Goal: Task Accomplishment & Management: Complete application form

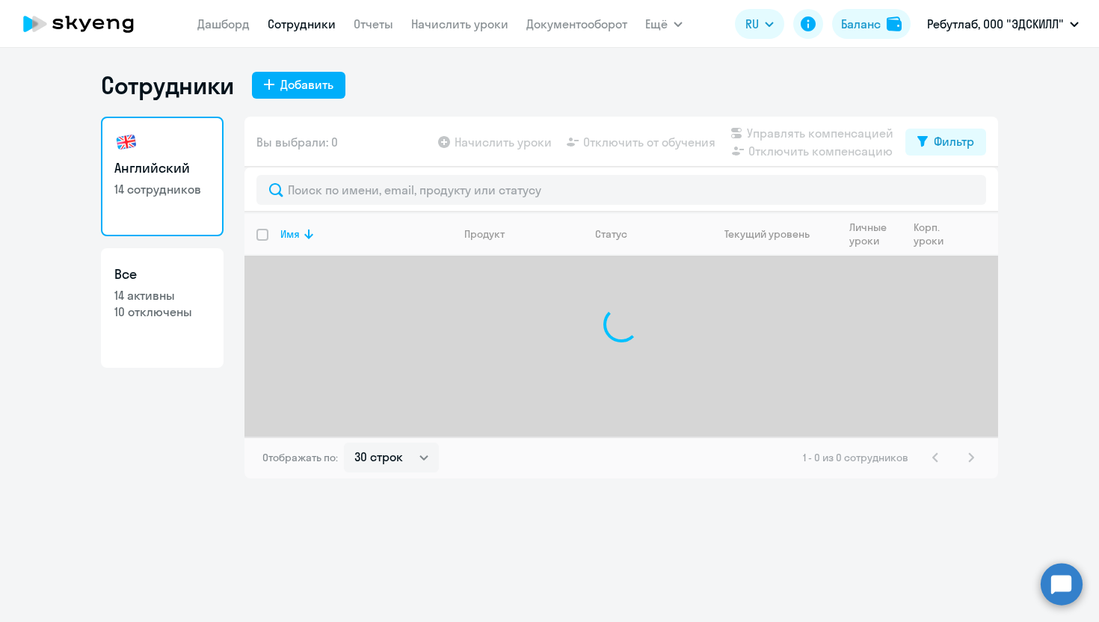
select select "30"
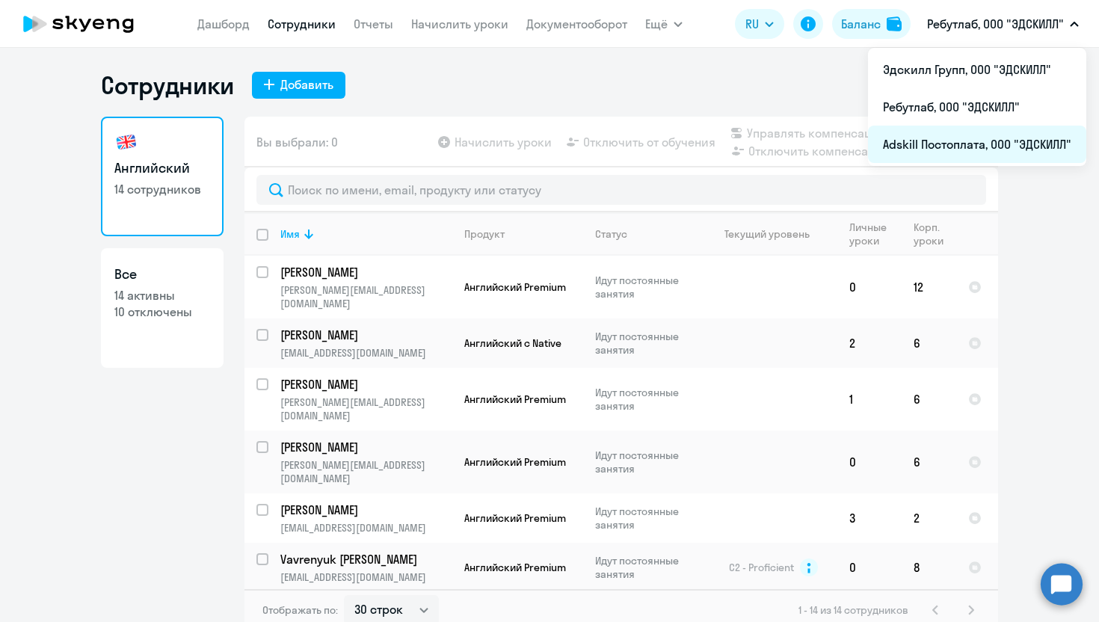
click at [948, 143] on li "Adskill Постоплата, ООО "ЭДСКИЛЛ"" at bounding box center [977, 144] width 218 height 37
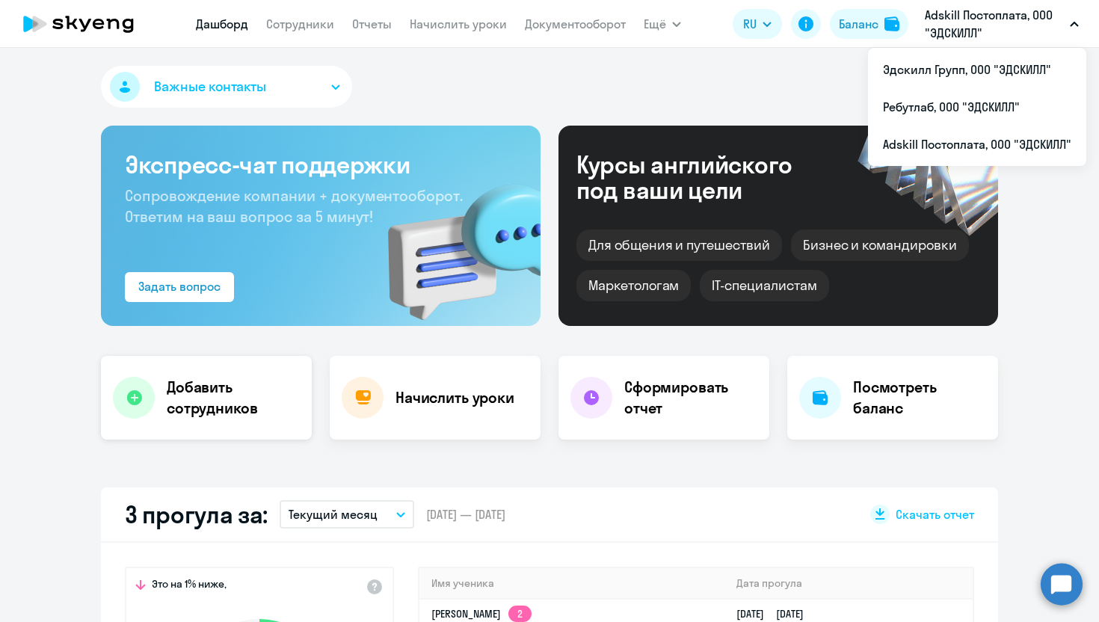
click at [226, 396] on h4 "Добавить сотрудников" at bounding box center [233, 398] width 133 height 42
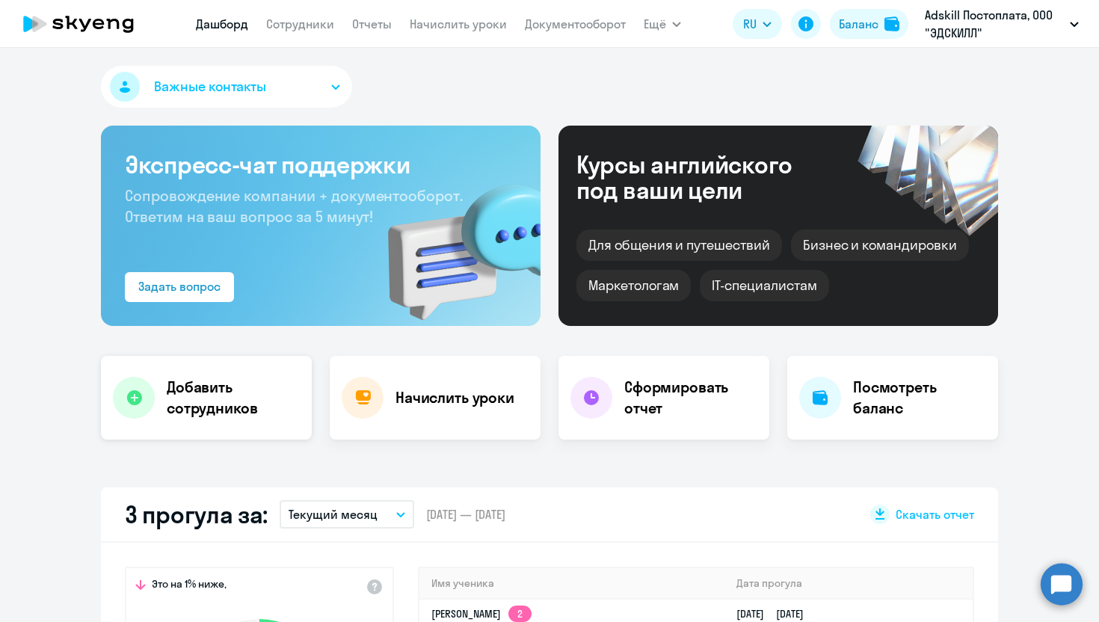
select select "english_adult_not_native_speaker"
select select "3"
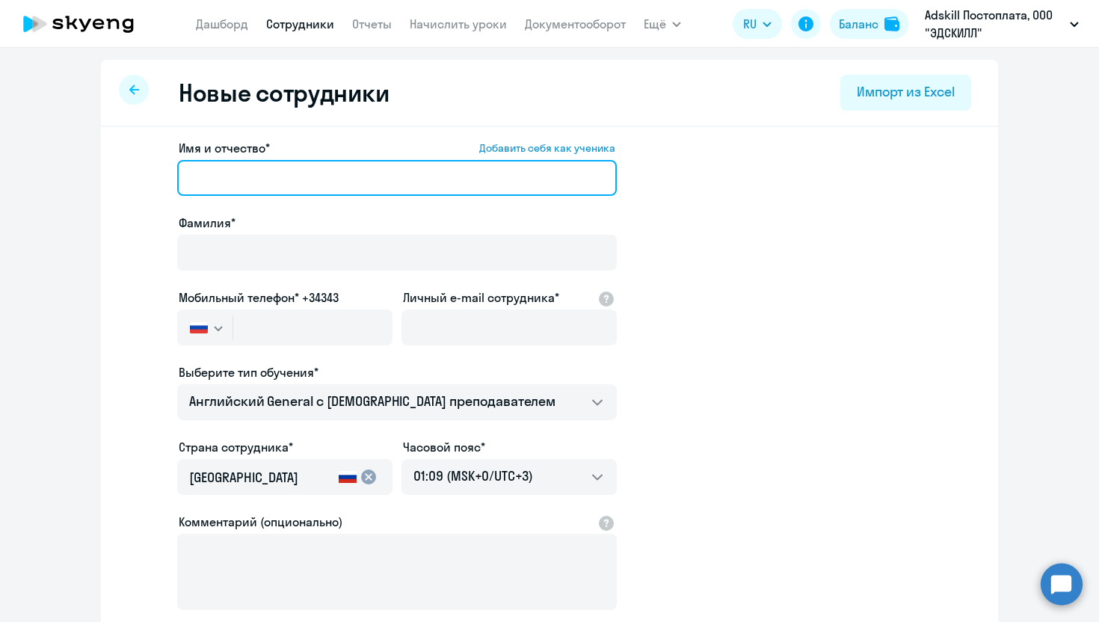
click at [359, 183] on input "Имя и отчество* Добавить себя как ученика" at bounding box center [396, 178] width 439 height 36
paste input "[PERSON_NAME]"
drag, startPoint x: 334, startPoint y: 182, endPoint x: 233, endPoint y: 176, distance: 101.0
click at [233, 176] on input "[PERSON_NAME]" at bounding box center [396, 178] width 439 height 36
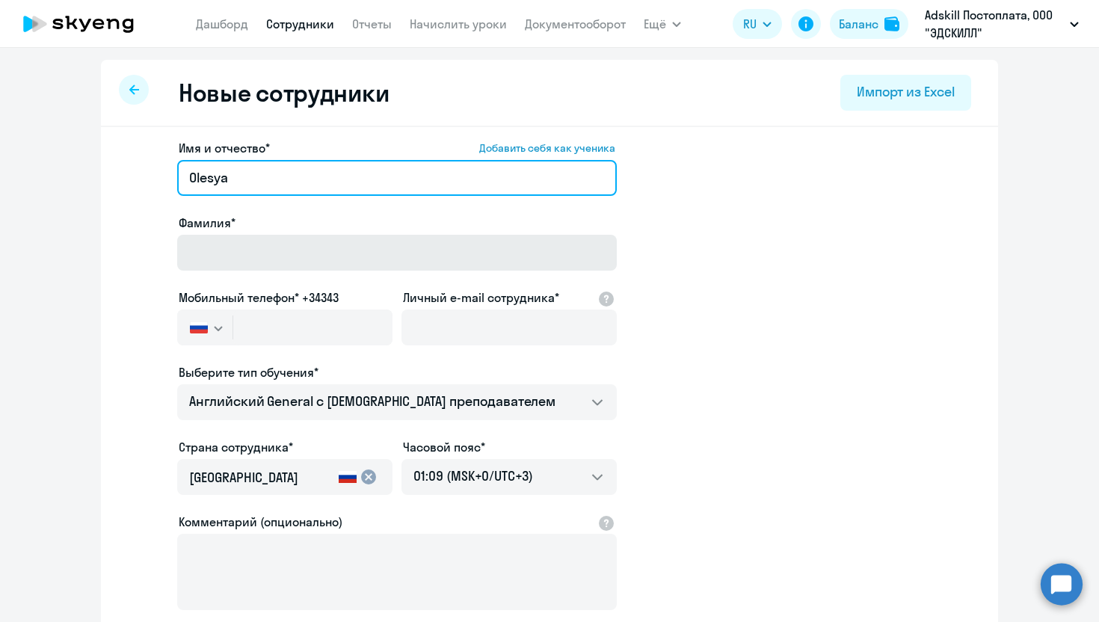
type input "Olesya"
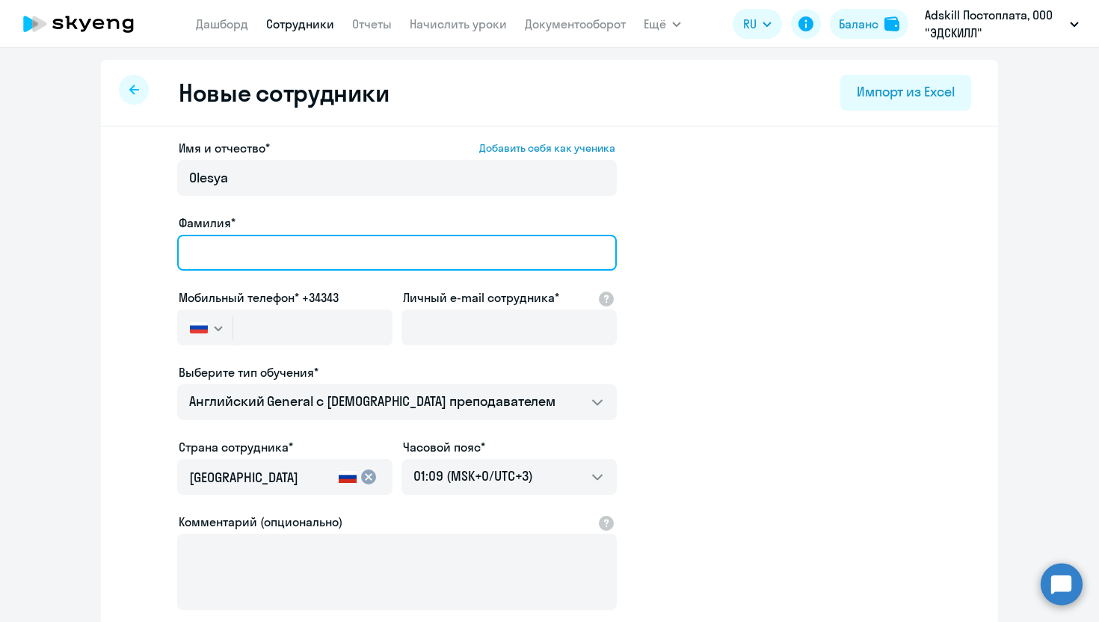
click at [245, 245] on input "Фамилия*" at bounding box center [396, 253] width 439 height 36
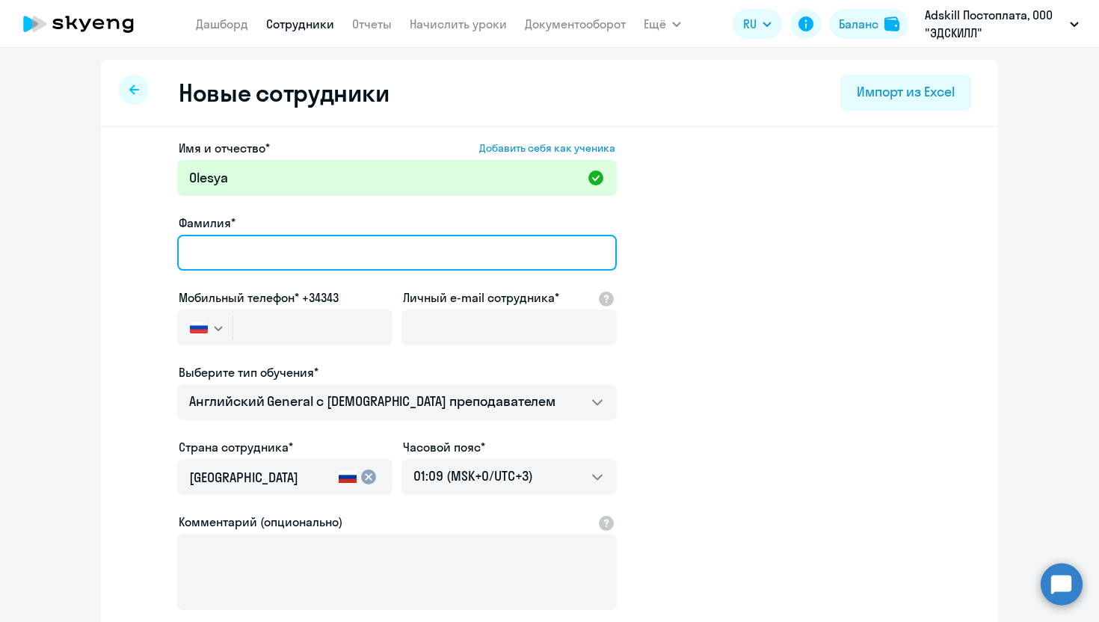
paste input "Ahmadeeva"
type input "Ahmadeeva"
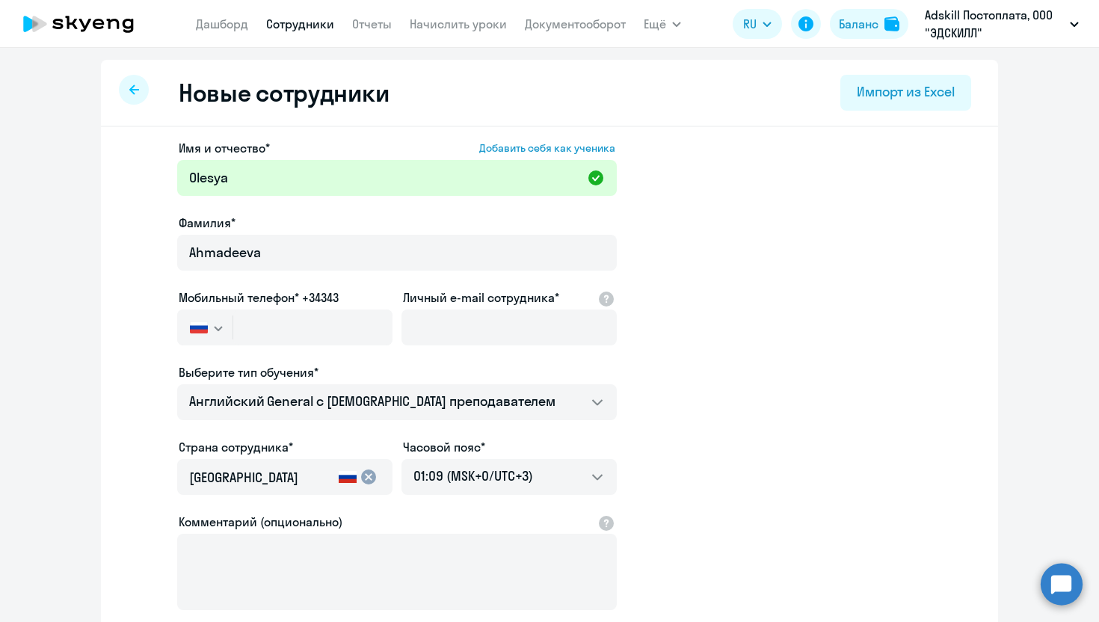
click at [723, 230] on app-new-student-form "Имя и отчество* Добавить себя как ученика [PERSON_NAME]* [PERSON_NAME] телефон*…" at bounding box center [549, 405] width 849 height 533
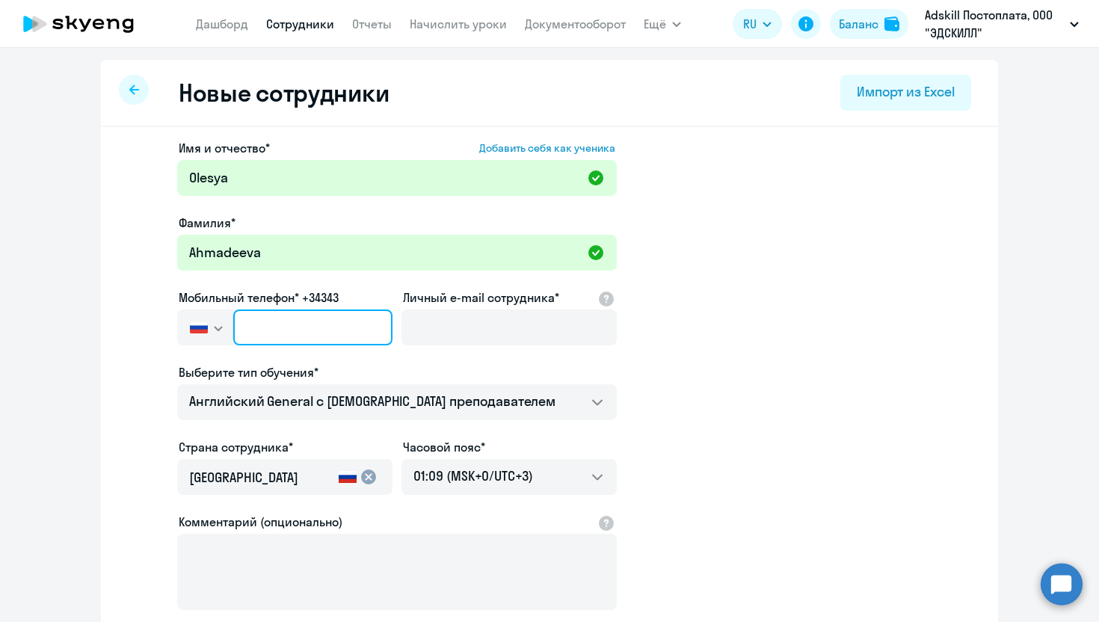
click at [337, 321] on input "text" at bounding box center [312, 327] width 159 height 36
paste input "[PHONE_NUMBER]"
type input "[PHONE_NUMBER]"
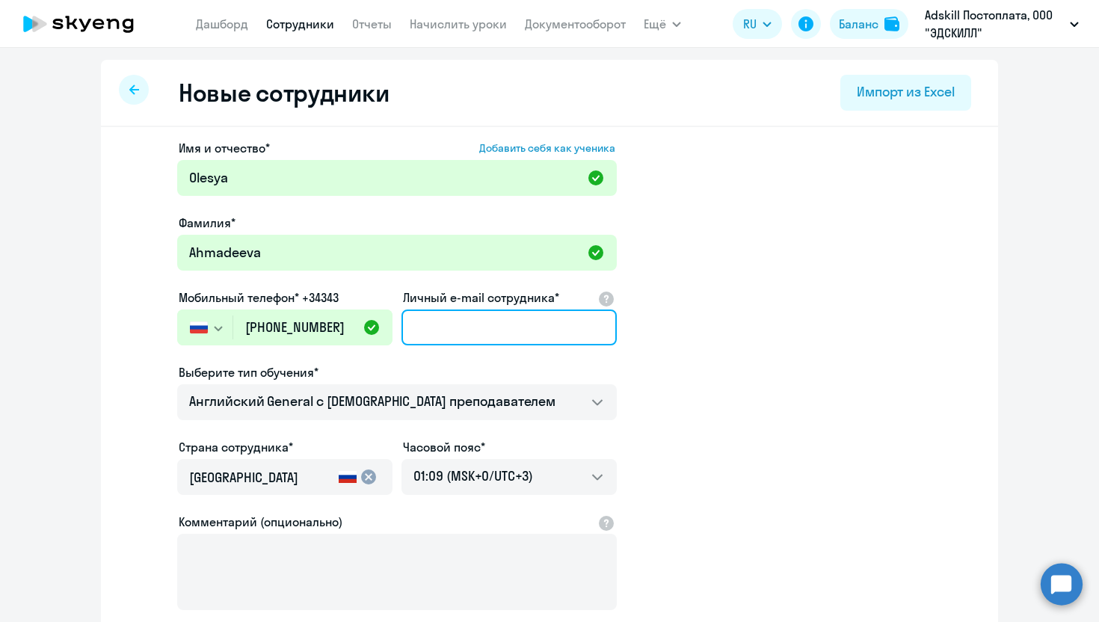
click at [478, 330] on input "Личный e-mail сотрудника*" at bounding box center [508, 327] width 215 height 36
paste input "[EMAIL_ADDRESS][DOMAIN_NAME]"
type input "[EMAIL_ADDRESS][DOMAIN_NAME]"
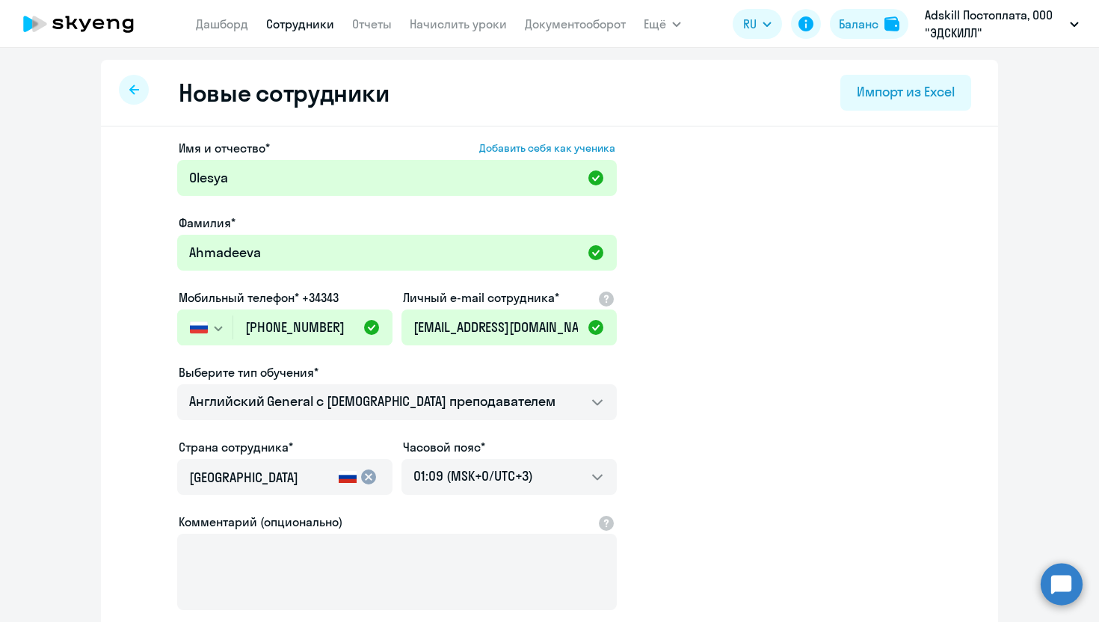
click at [817, 345] on app-new-student-form "Имя и отчество* Добавить себя как ученика [PERSON_NAME]* [PERSON_NAME] телефон*…" at bounding box center [549, 405] width 849 height 533
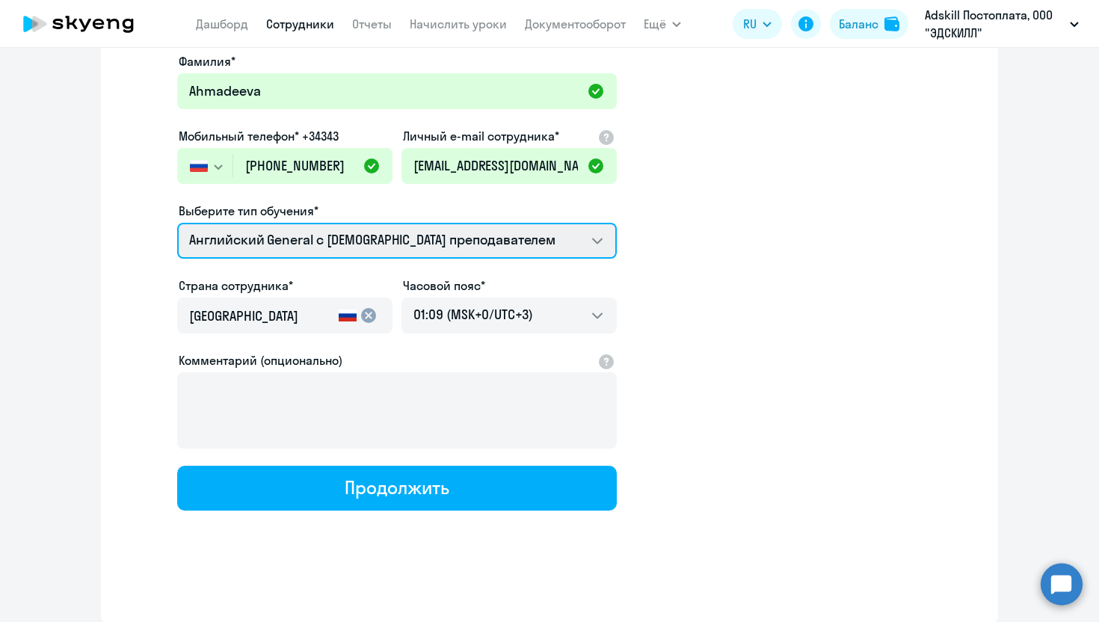
click at [513, 226] on select "Английский General с [DEMOGRAPHIC_DATA] преподавателем Премиум [DEMOGRAPHIC_DAT…" at bounding box center [396, 241] width 439 height 36
select select "english_adult_not_native_speaker_premium"
click at [177, 223] on select "Английский General с [DEMOGRAPHIC_DATA] преподавателем Премиум [DEMOGRAPHIC_DAT…" at bounding box center [396, 241] width 439 height 36
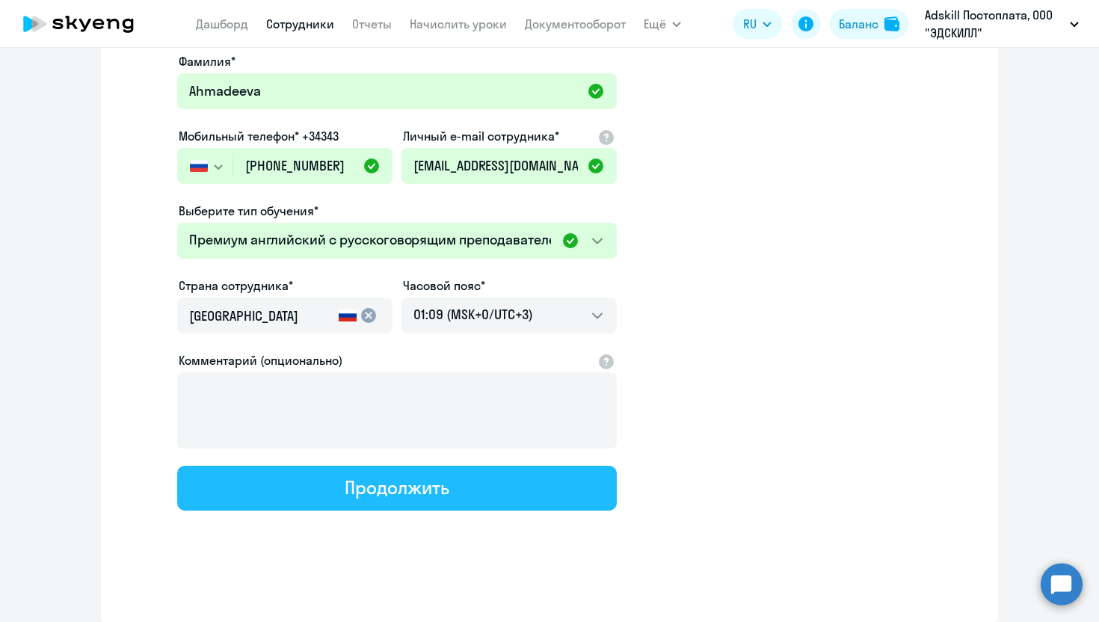
click at [451, 488] on button "Продолжить" at bounding box center [396, 488] width 439 height 45
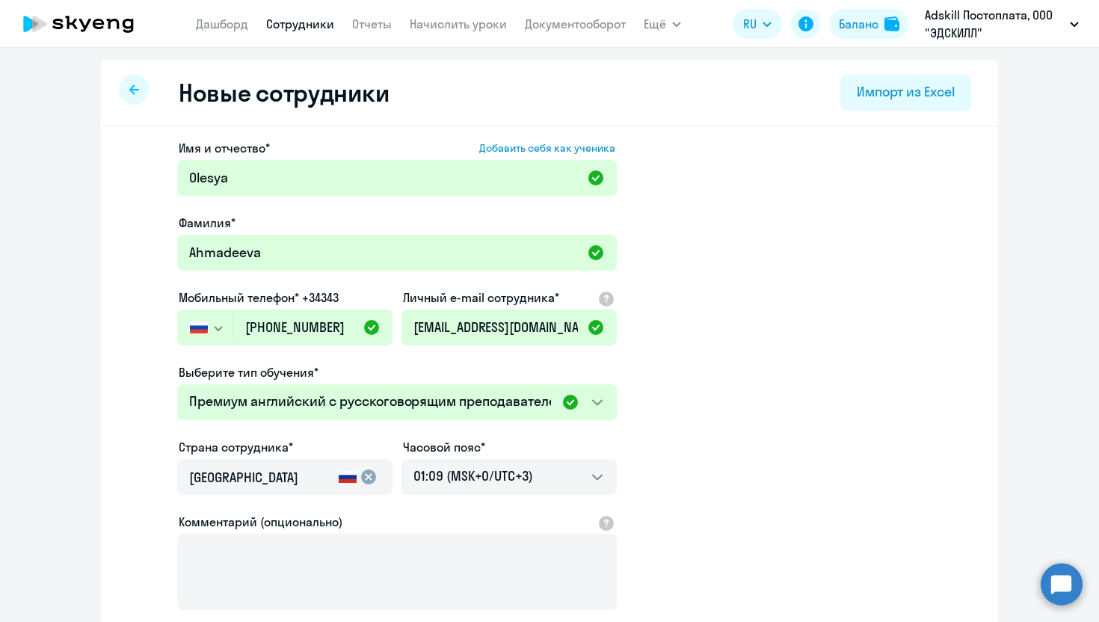
select select "english_adult_not_native_speaker_premium"
select select "3"
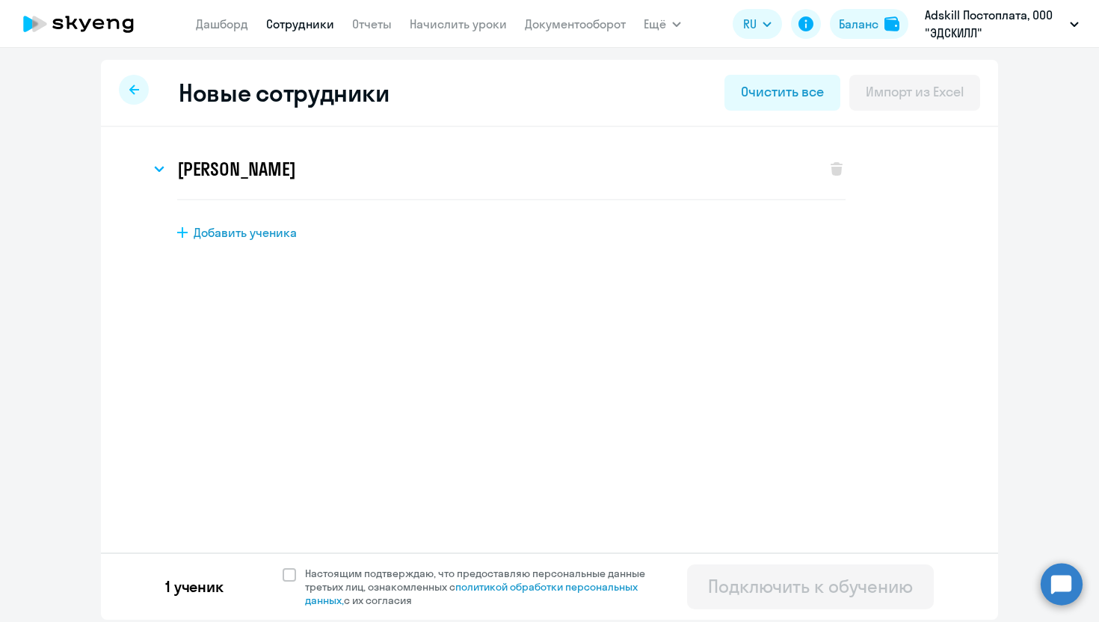
scroll to position [0, 0]
click at [291, 576] on span at bounding box center [289, 574] width 13 height 13
click at [283, 567] on input "Настоящим подтверждаю, что предоставляю персональные данные третьих лиц, ознако…" at bounding box center [282, 566] width 1 height 1
checkbox input "true"
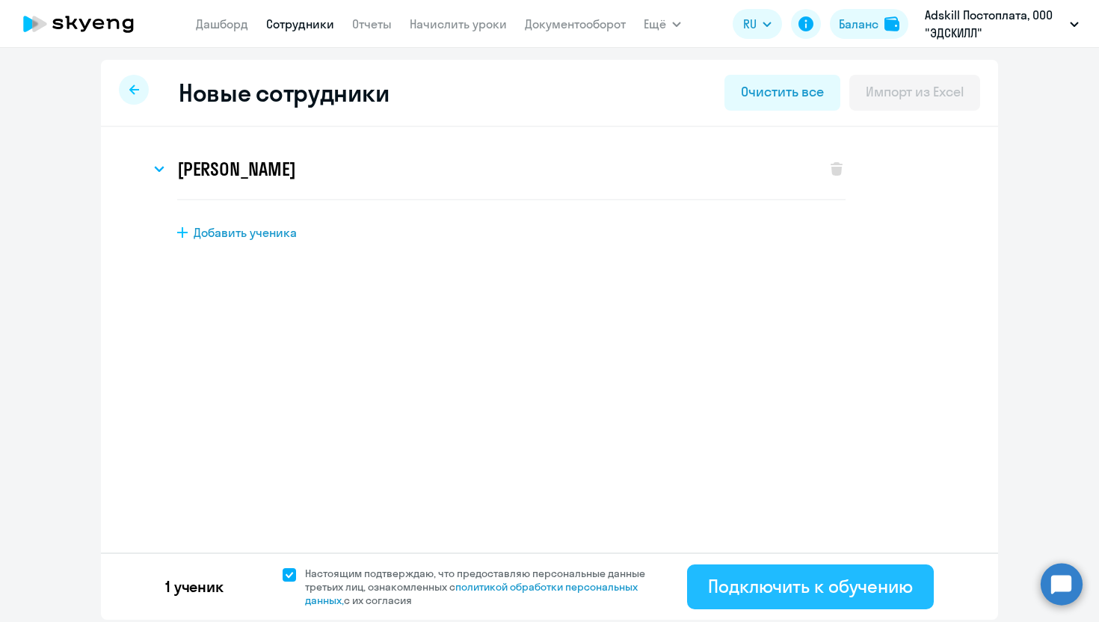
click at [736, 595] on div "Подключить к обучению" at bounding box center [810, 586] width 205 height 24
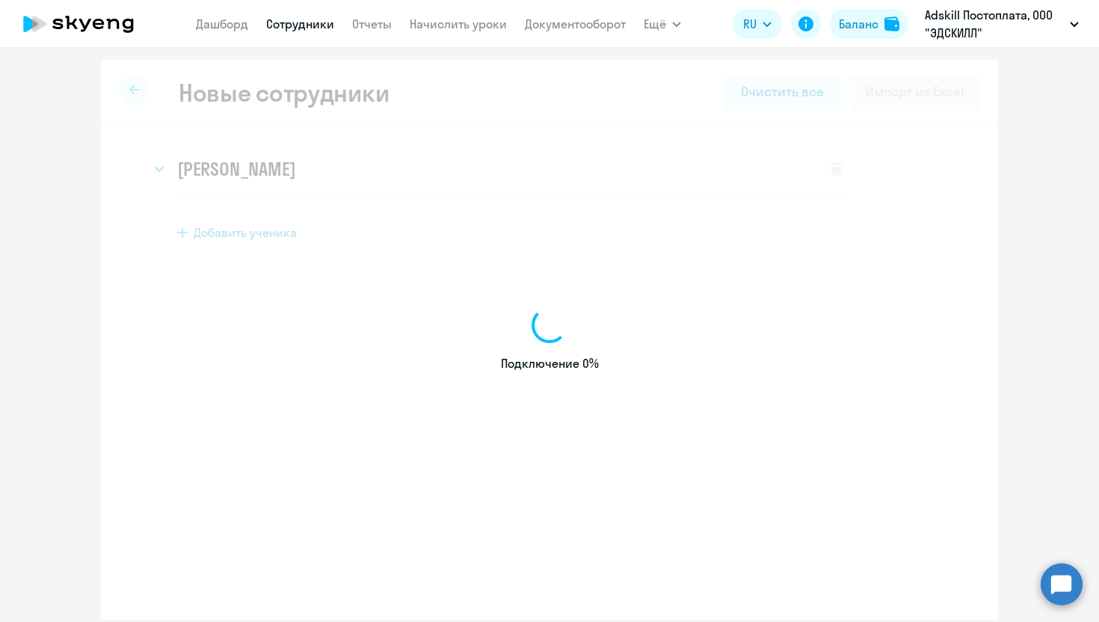
select select "english_adult_not_native_speaker"
select select "3"
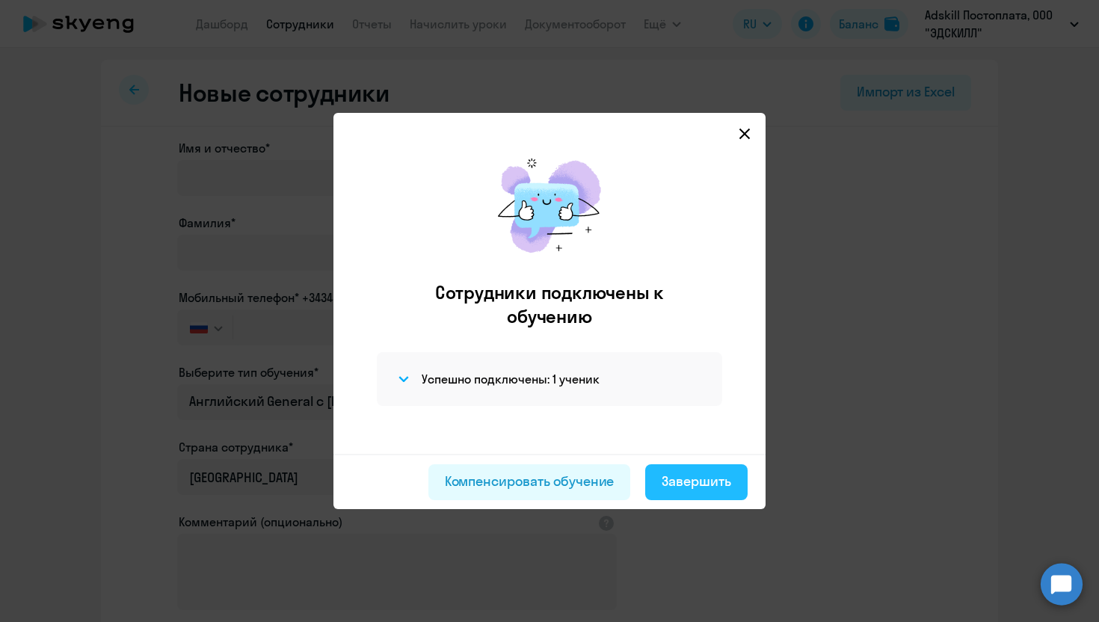
click at [682, 485] on div "Завершить" at bounding box center [696, 481] width 70 height 19
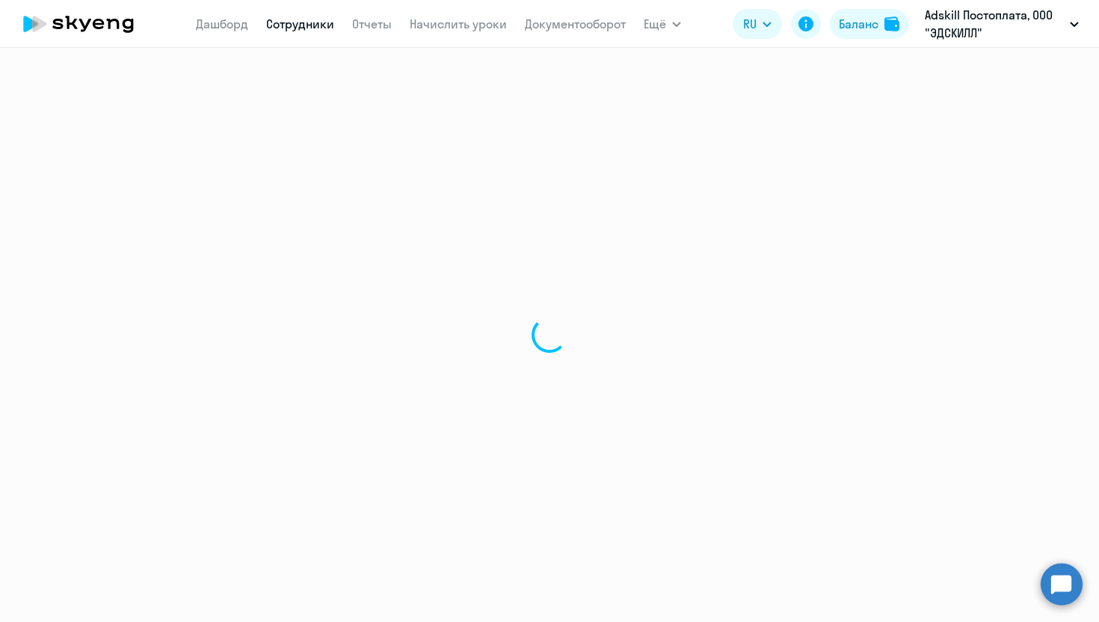
select select "30"
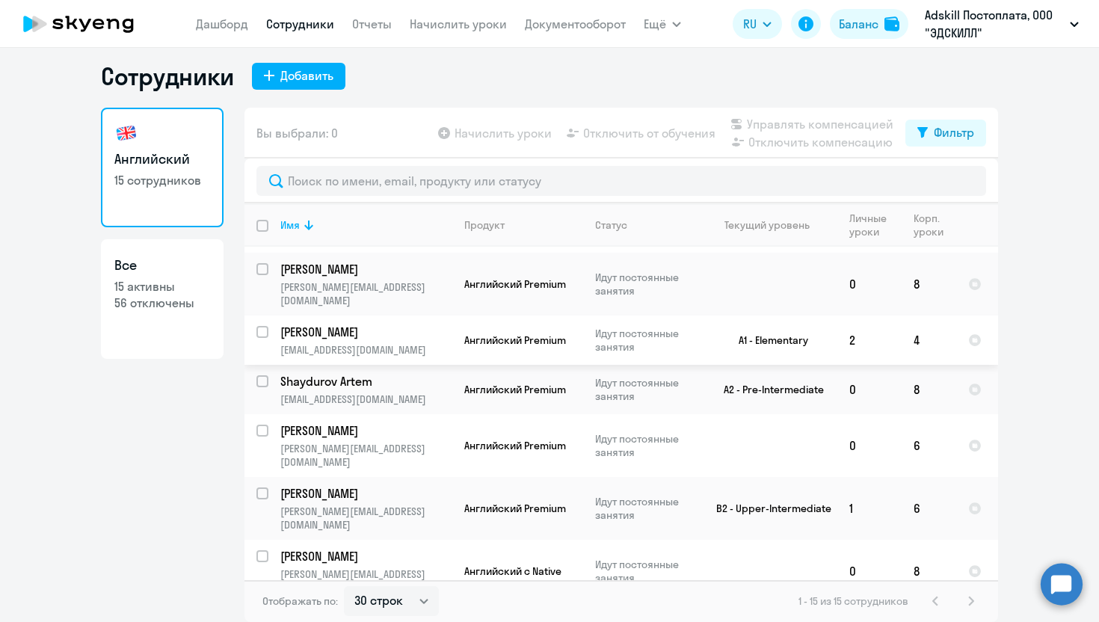
scroll to position [401, 0]
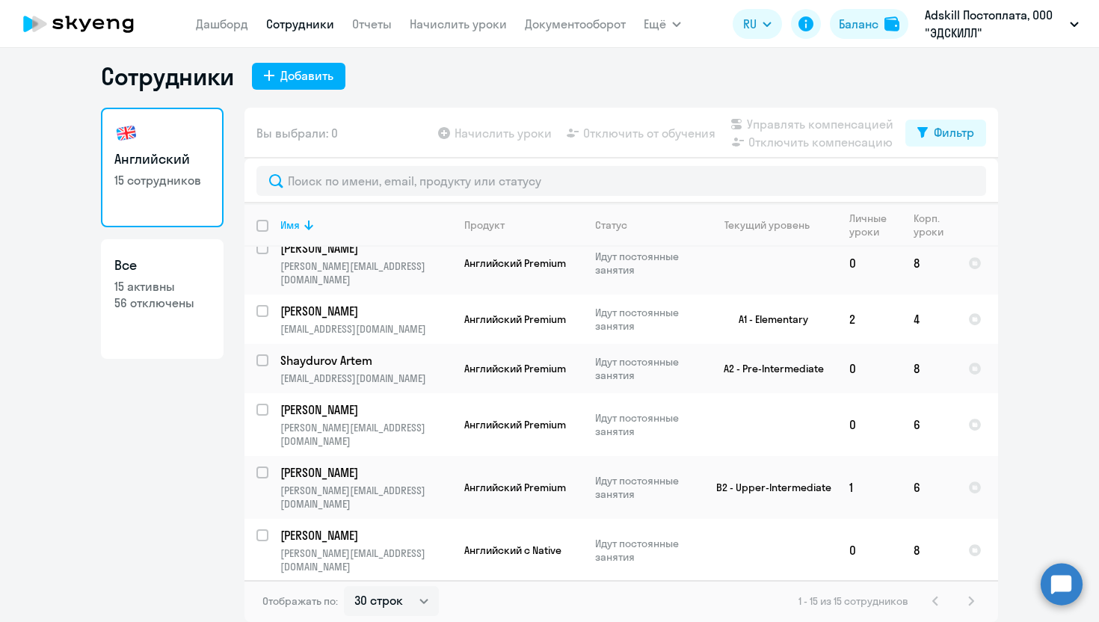
checkbox input "true"
click at [530, 138] on span "Начислить уроки" at bounding box center [502, 133] width 97 height 18
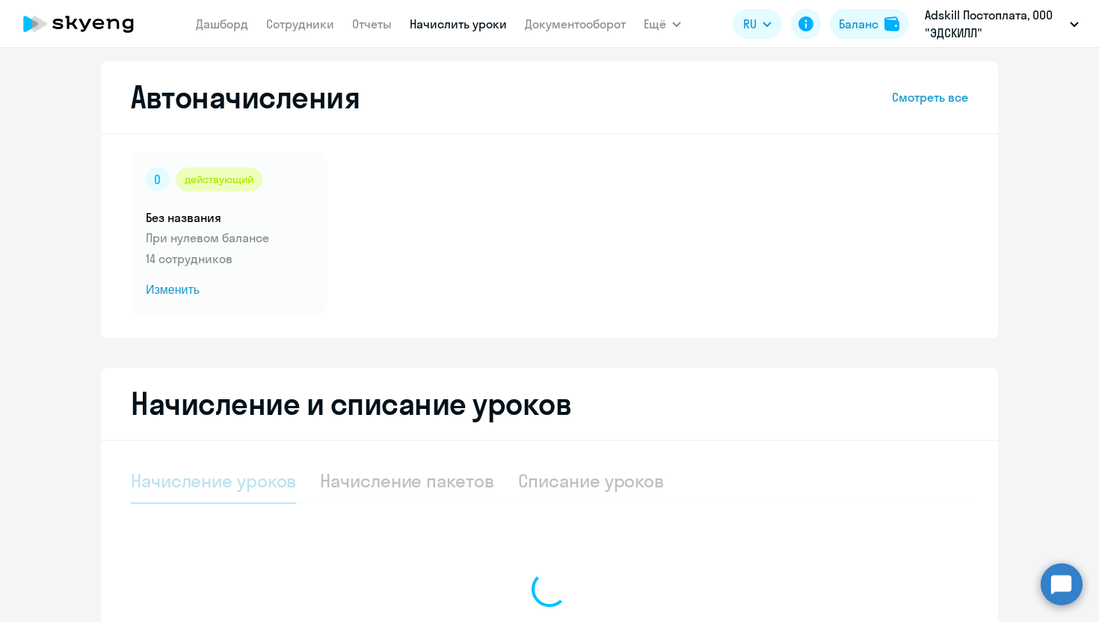
select select "10"
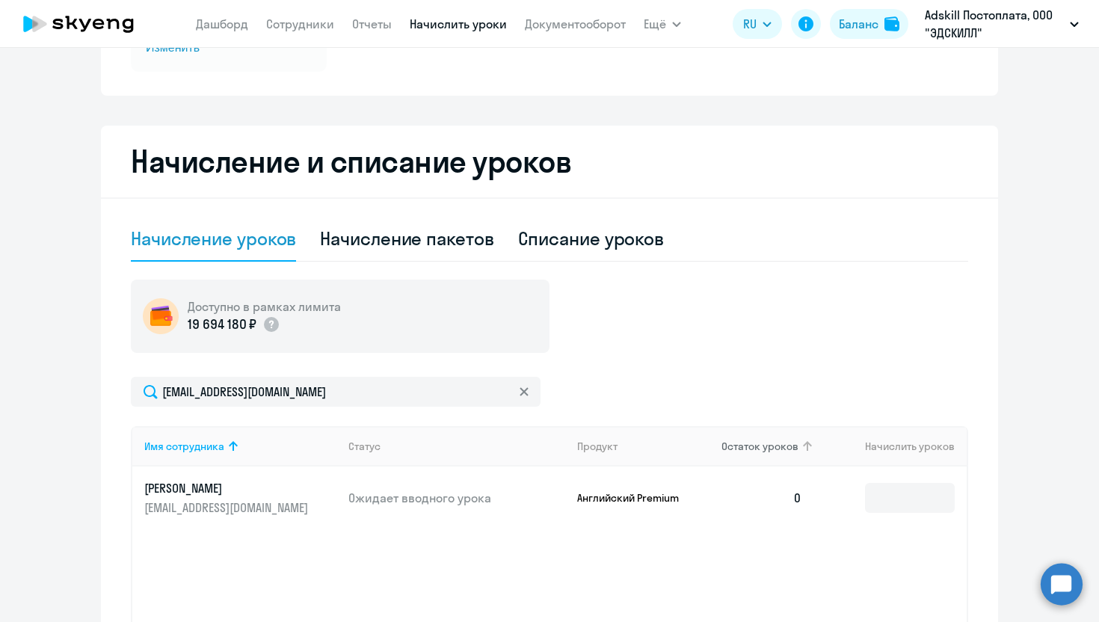
scroll to position [280, 0]
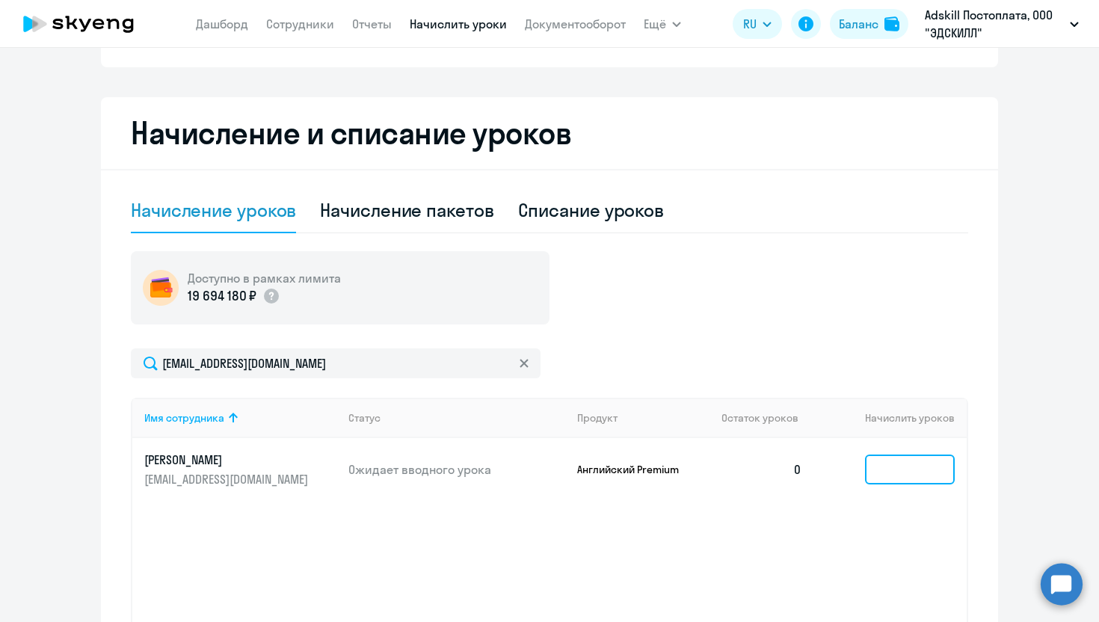
click at [884, 472] on input at bounding box center [910, 469] width 90 height 30
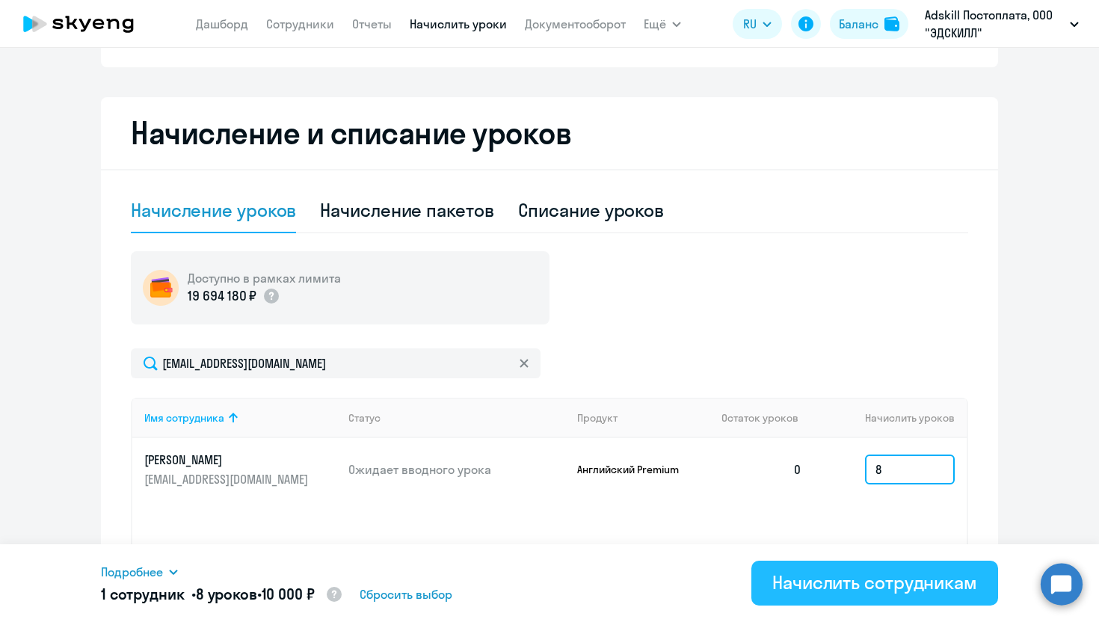
type input "8"
click at [857, 589] on div "Начислить сотрудникам" at bounding box center [874, 582] width 205 height 24
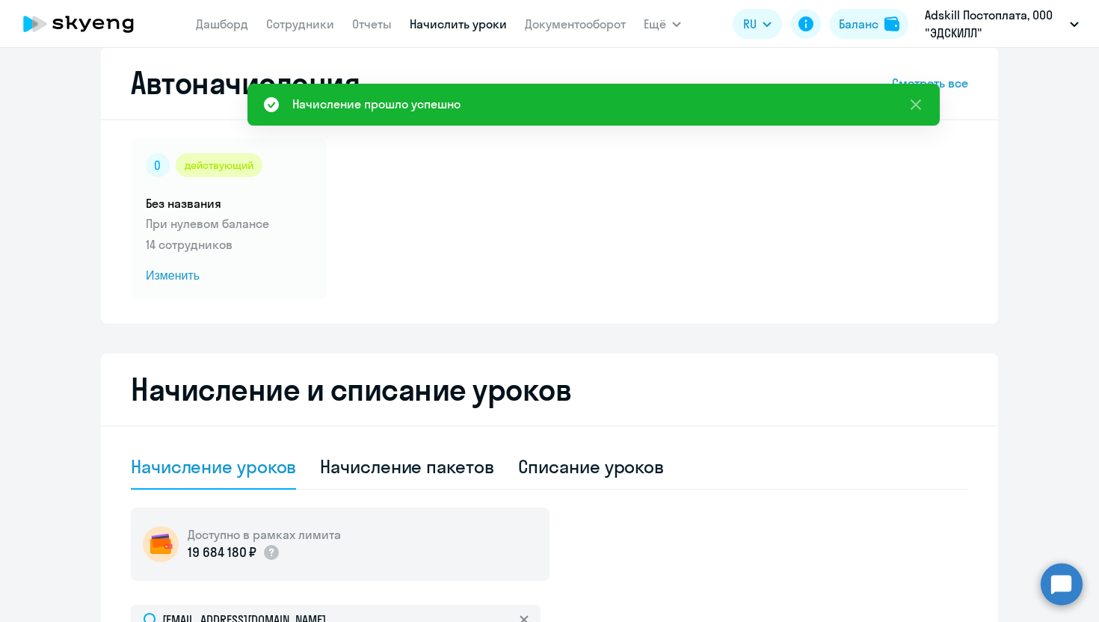
scroll to position [0, 0]
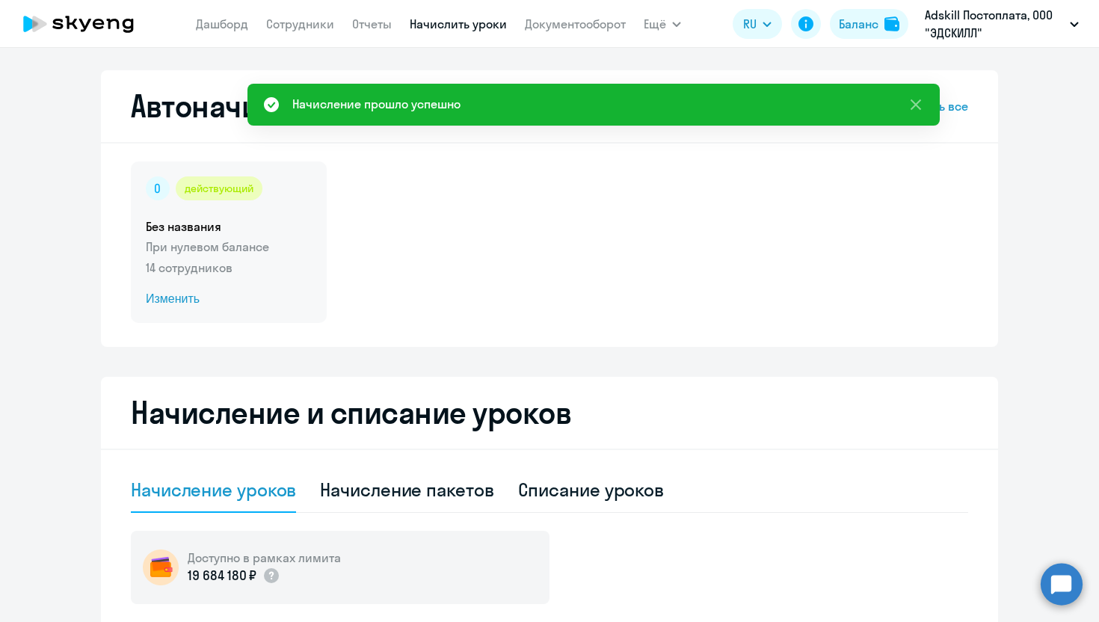
click at [176, 291] on span "Изменить" at bounding box center [229, 299] width 166 height 18
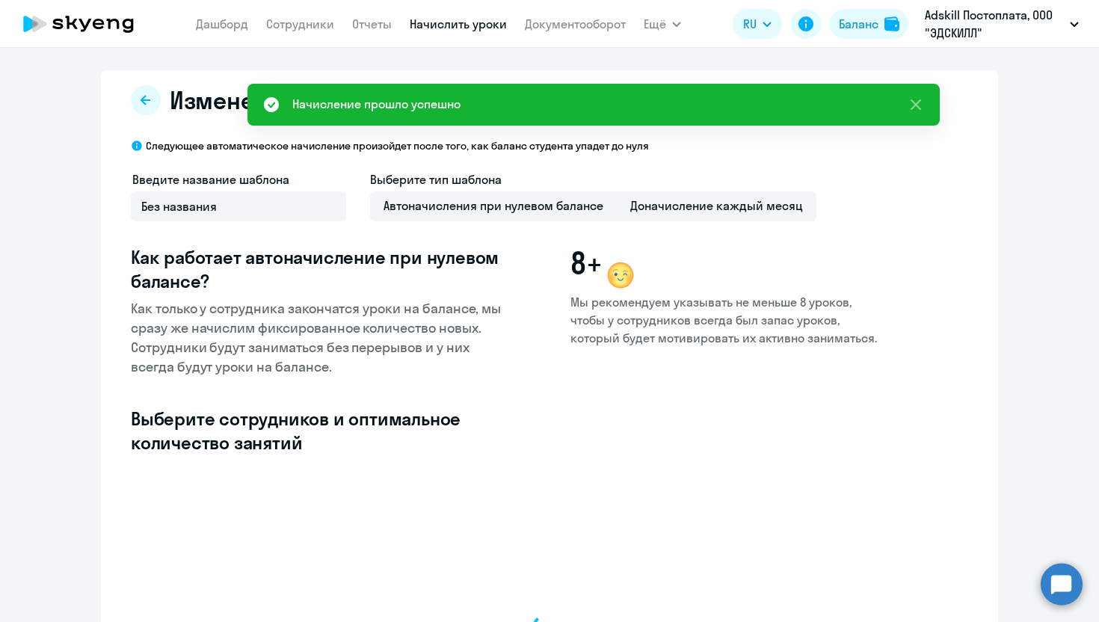
select select "10"
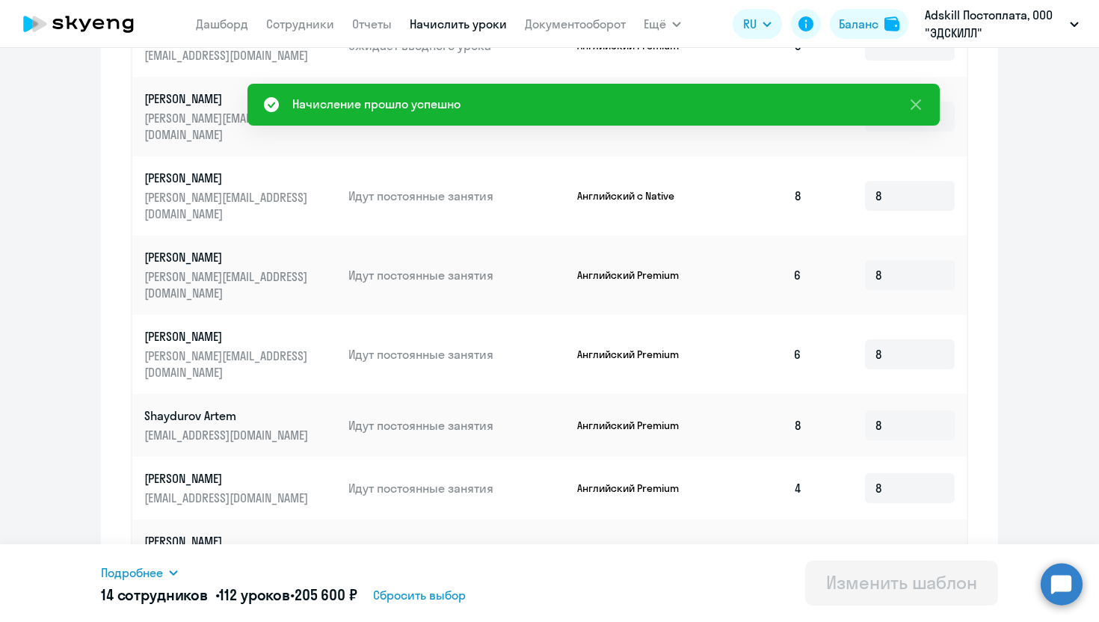
scroll to position [694, 0]
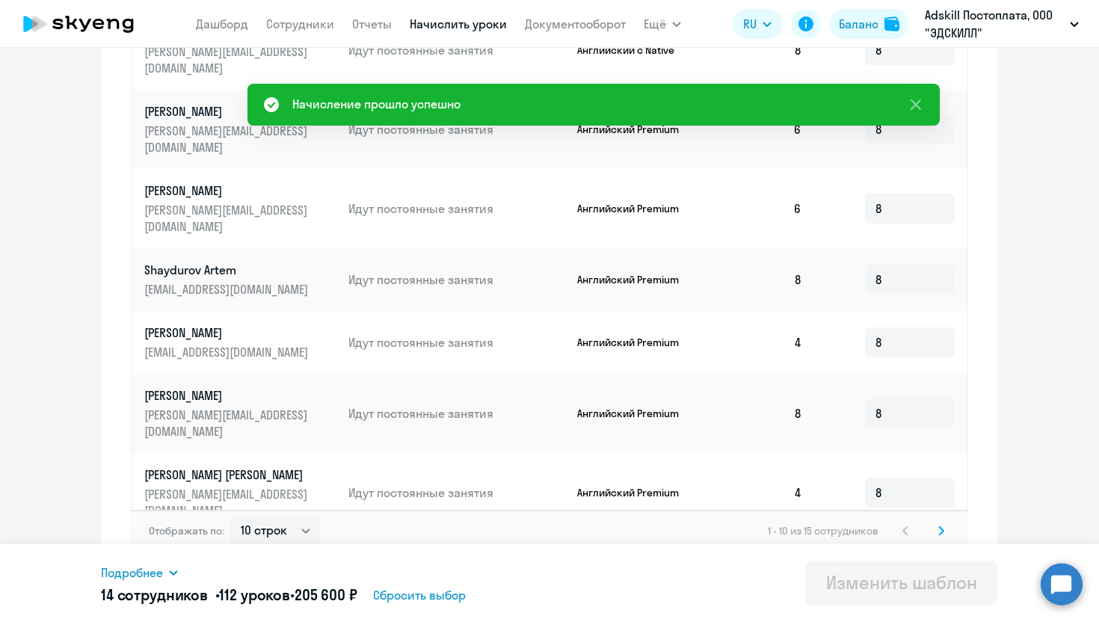
click at [949, 522] on svg-icon at bounding box center [941, 531] width 18 height 18
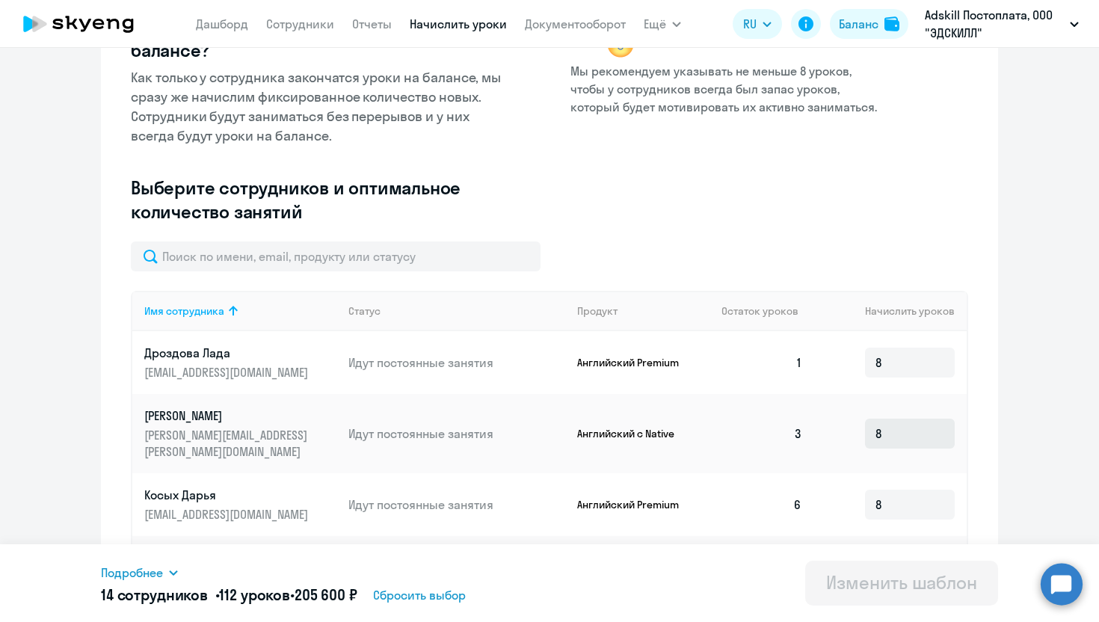
scroll to position [380, 0]
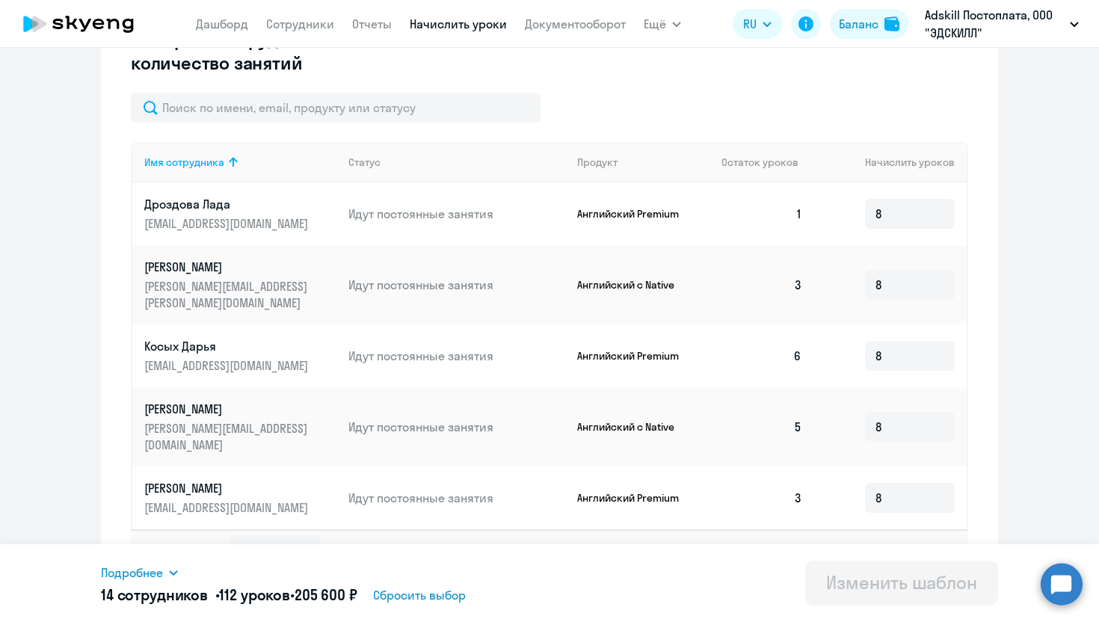
click at [904, 545] on icon at bounding box center [905, 550] width 6 height 10
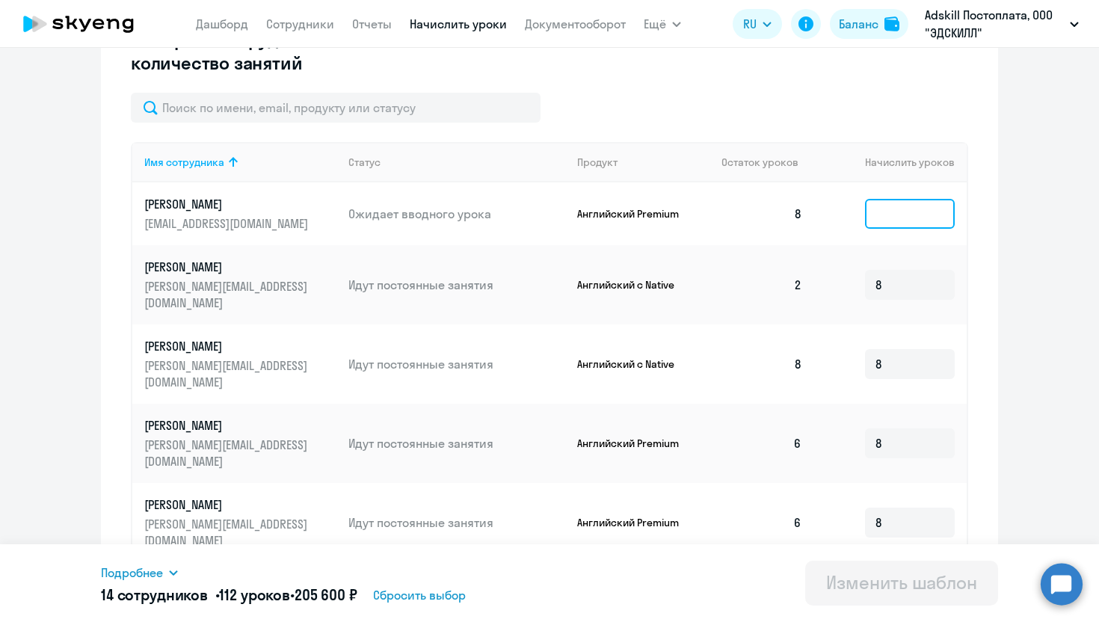
click at [878, 212] on input at bounding box center [910, 214] width 90 height 30
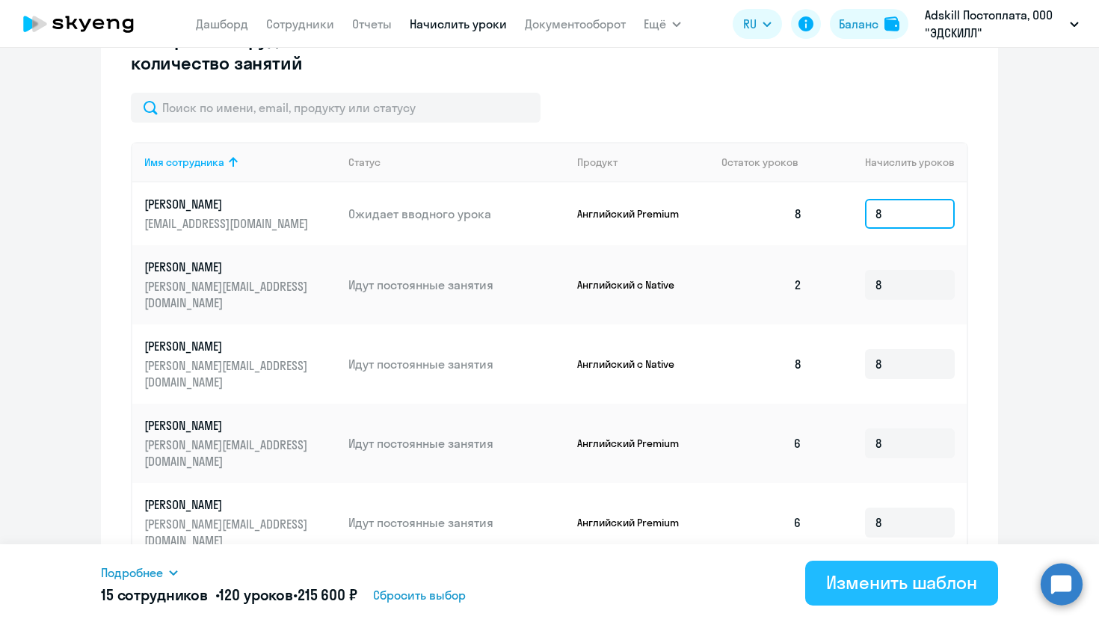
type input "8"
click at [860, 587] on div "Изменить шаблон" at bounding box center [901, 582] width 151 height 24
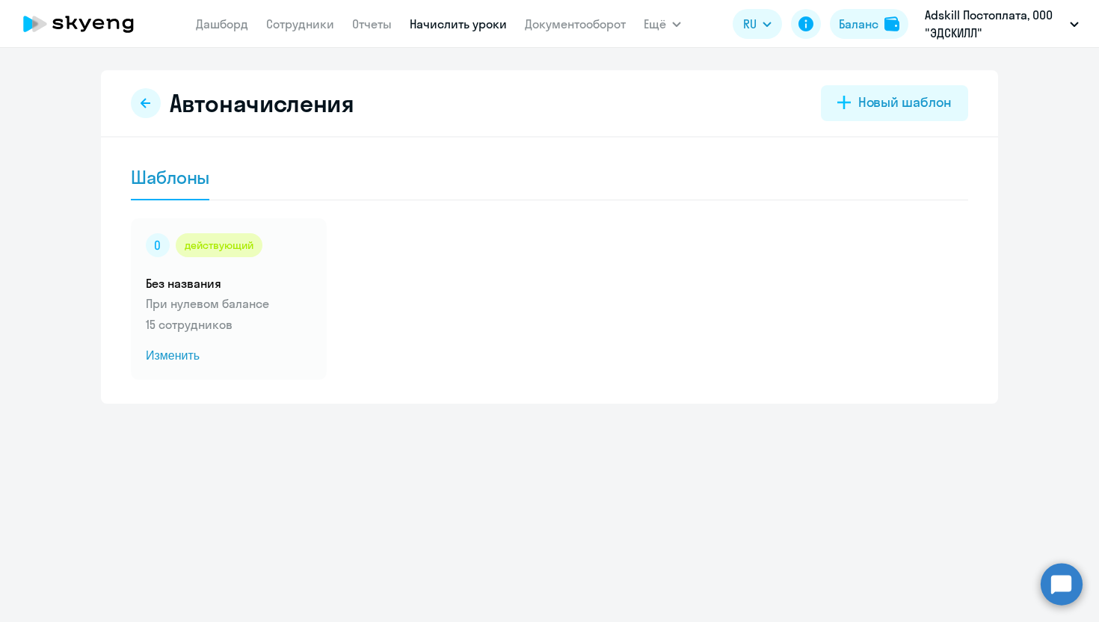
click at [290, 13] on nav "[PERSON_NAME] Отчеты Начислить уроки Документооборот" at bounding box center [411, 24] width 430 height 30
click at [286, 27] on link "Сотрудники" at bounding box center [300, 23] width 68 height 15
select select "30"
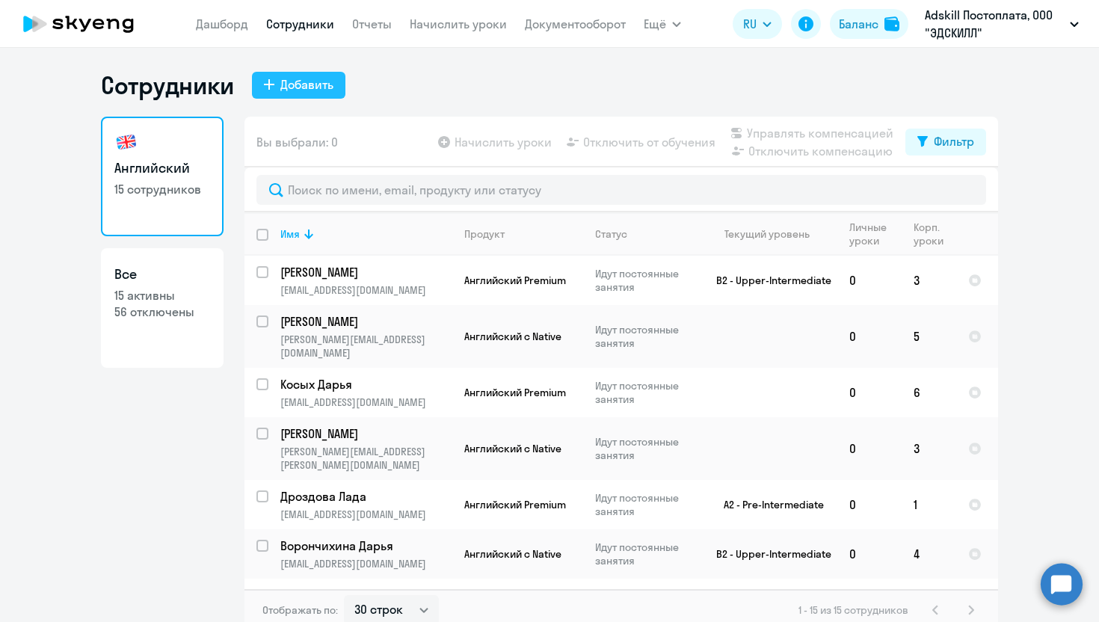
click at [321, 83] on div "Добавить" at bounding box center [306, 84] width 53 height 18
select select "english_adult_not_native_speaker"
select select "3"
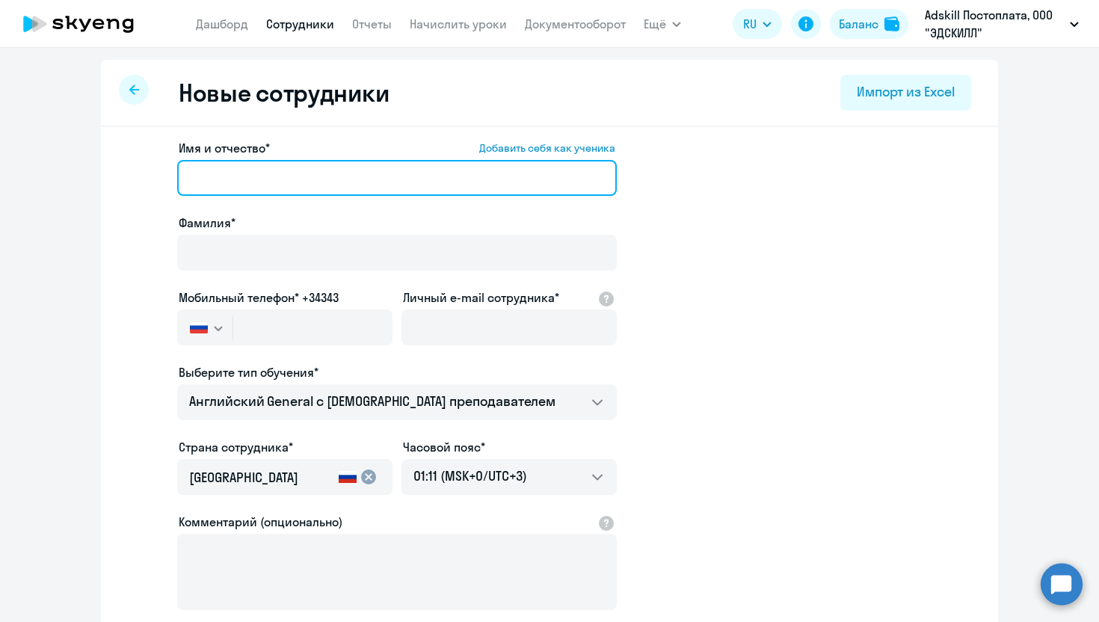
click at [478, 172] on input "Имя и отчество* Добавить себя как ученика" at bounding box center [396, 178] width 439 height 36
paste input "[PERSON_NAME]"
drag, startPoint x: 335, startPoint y: 184, endPoint x: 236, endPoint y: 182, distance: 98.7
click at [236, 183] on input "[PERSON_NAME]" at bounding box center [396, 178] width 439 height 36
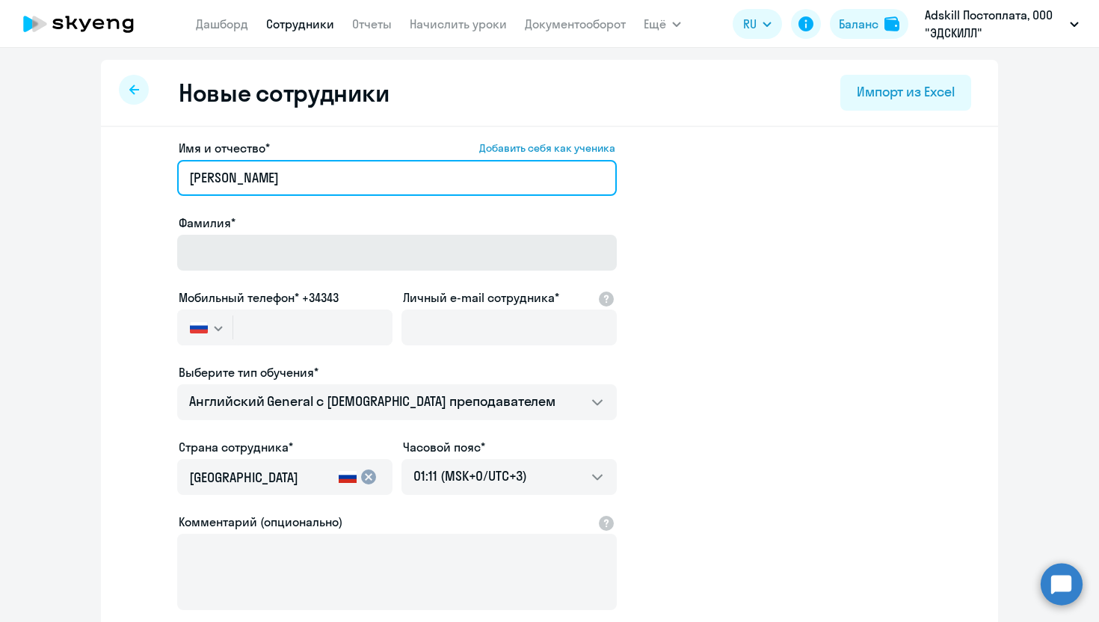
type input "[PERSON_NAME]"
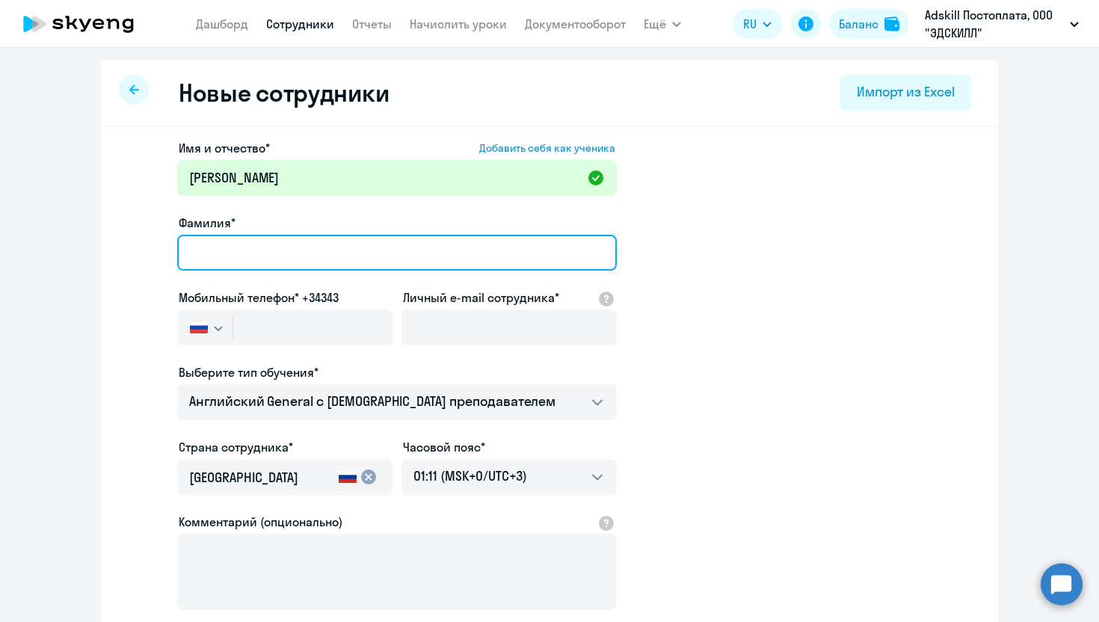
click at [247, 239] on input "Фамилия*" at bounding box center [396, 253] width 439 height 36
paste input "Chekmenev"
type input "Chekmenev"
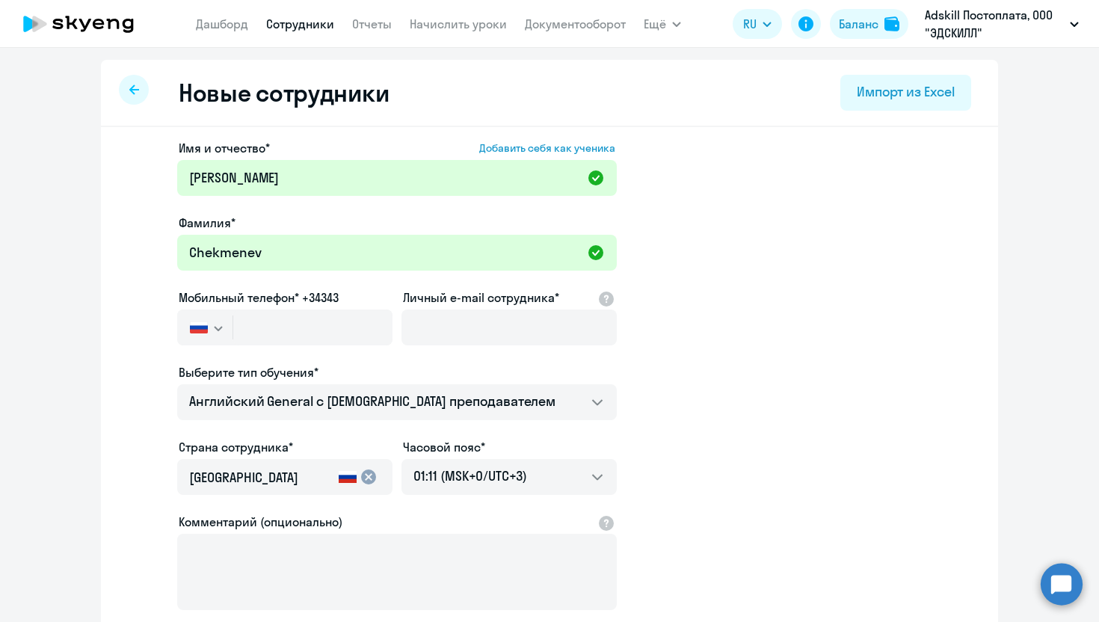
click at [914, 241] on app-new-student-form "Имя и отчество* Добавить себя как ученика [PERSON_NAME]* [PERSON_NAME] телефон*…" at bounding box center [549, 405] width 849 height 533
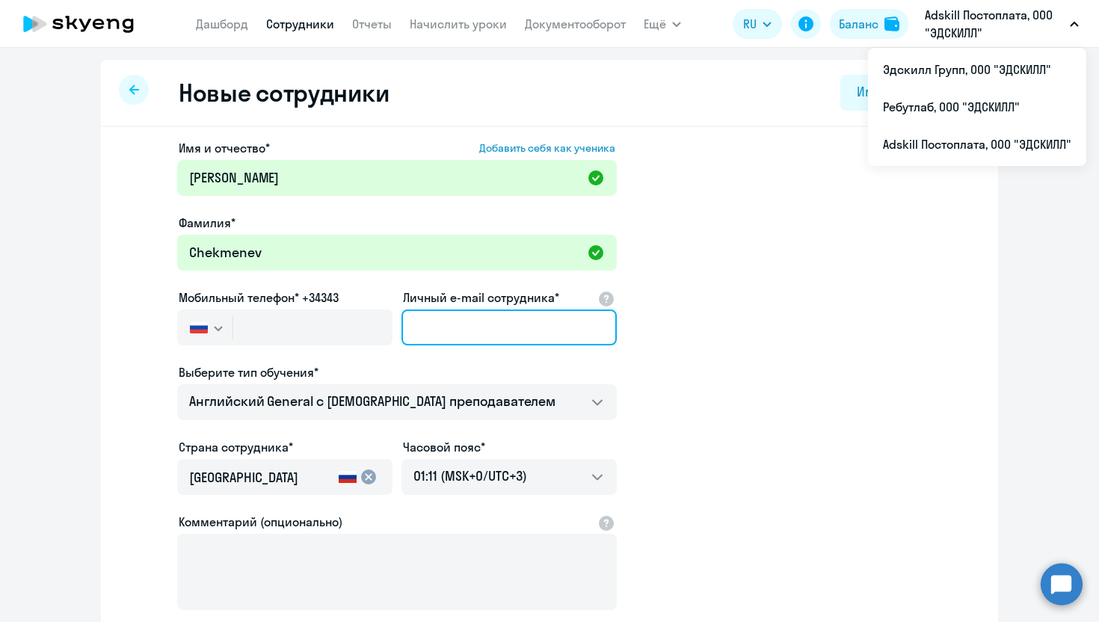
click at [476, 325] on input "Личный e-mail сотрудника*" at bounding box center [508, 327] width 215 height 36
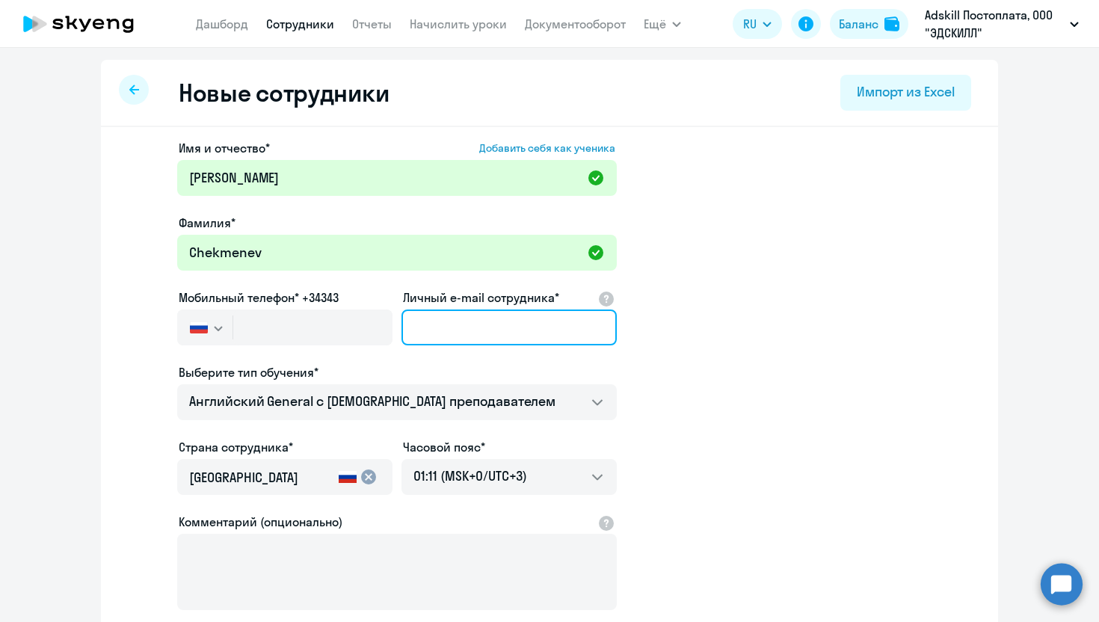
paste input "[PERSON_NAME][EMAIL_ADDRESS][DOMAIN_NAME]"
type input "[PERSON_NAME][EMAIL_ADDRESS][DOMAIN_NAME]"
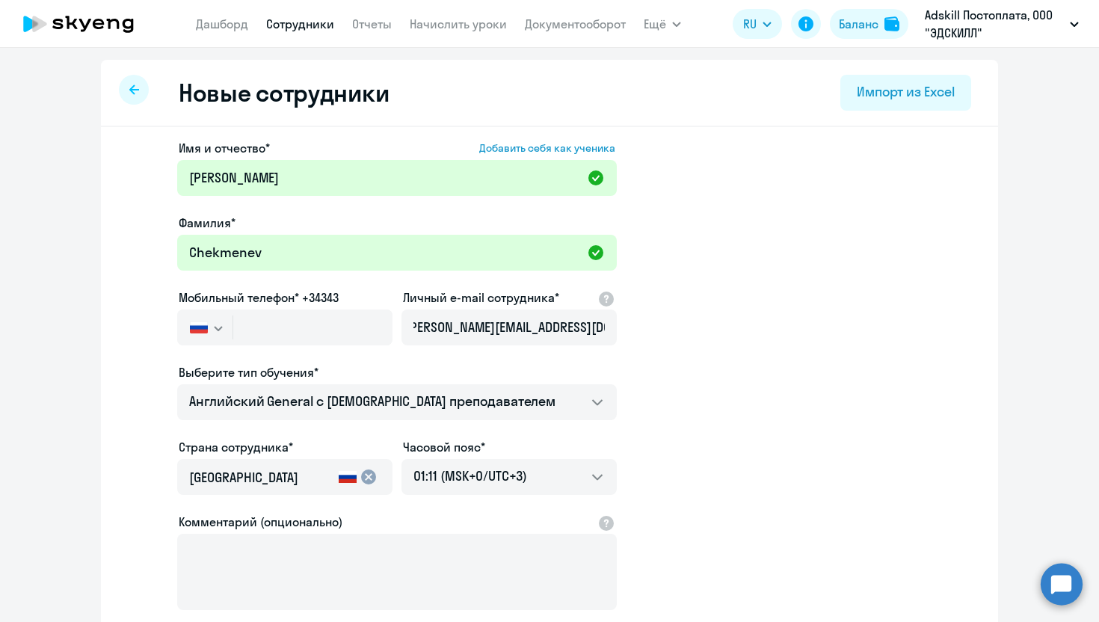
scroll to position [0, 0]
click at [814, 354] on app-new-student-form "Имя и отчество* Добавить себя как ученика [PERSON_NAME]* [PERSON_NAME] телефон*…" at bounding box center [549, 405] width 849 height 533
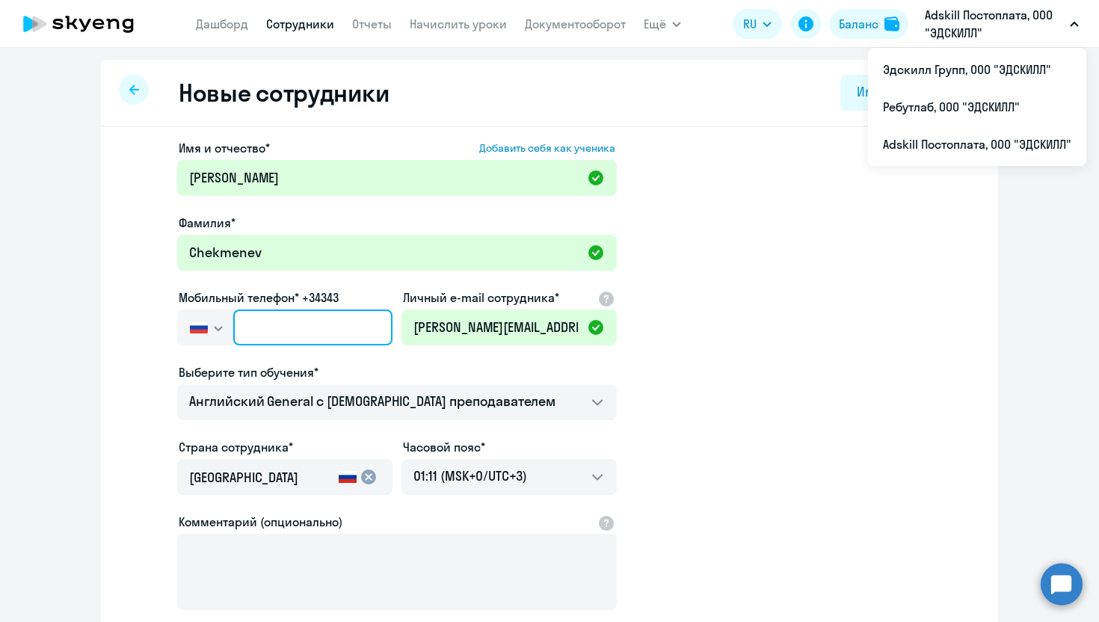
click at [282, 323] on input "text" at bounding box center [312, 327] width 159 height 36
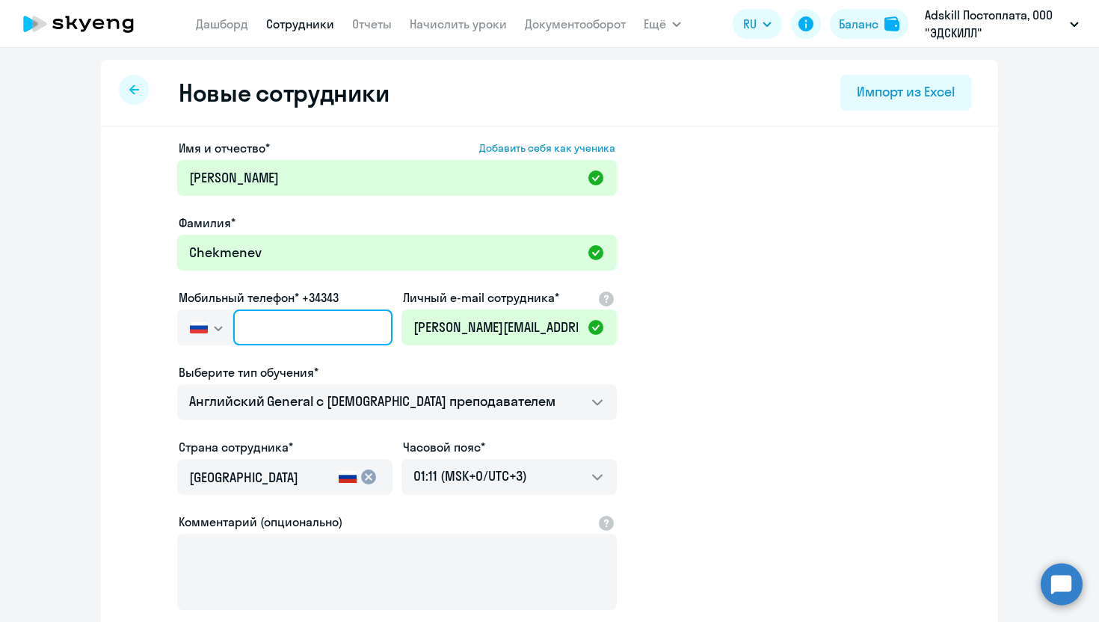
paste input "[PHONE_NUMBER]"
type input "[PHONE_NUMBER]"
click at [717, 368] on app-new-student-form "Имя и отчество* Добавить себя как ученика [PERSON_NAME]* [PERSON_NAME] телефон*…" at bounding box center [549, 405] width 849 height 533
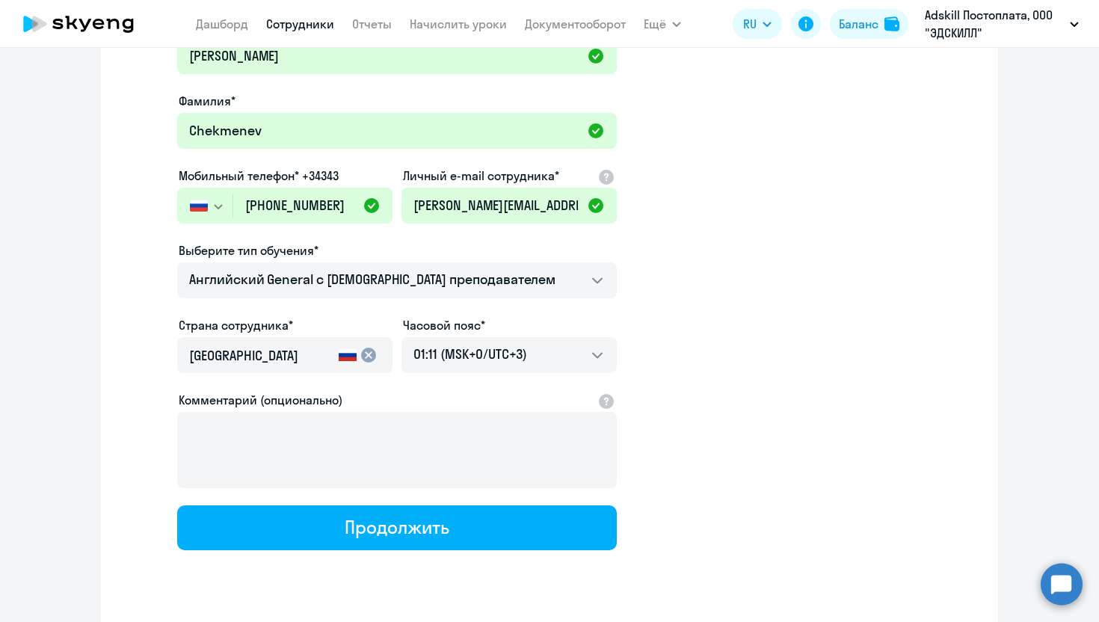
scroll to position [161, 0]
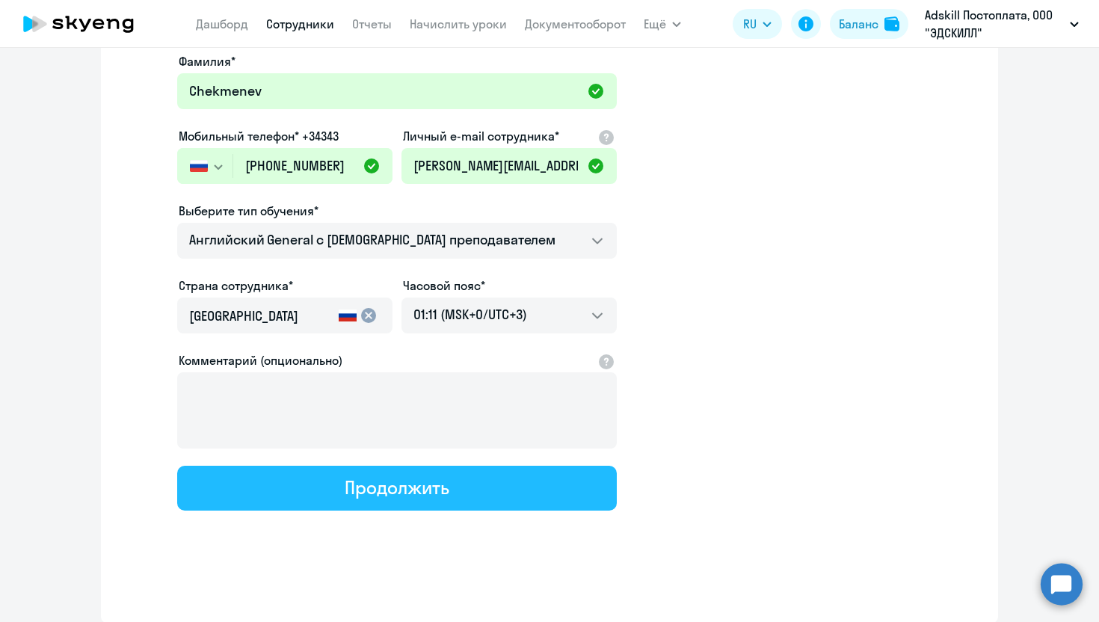
click at [445, 493] on div "Продолжить" at bounding box center [397, 487] width 104 height 24
select select "english_adult_not_native_speaker"
select select "3"
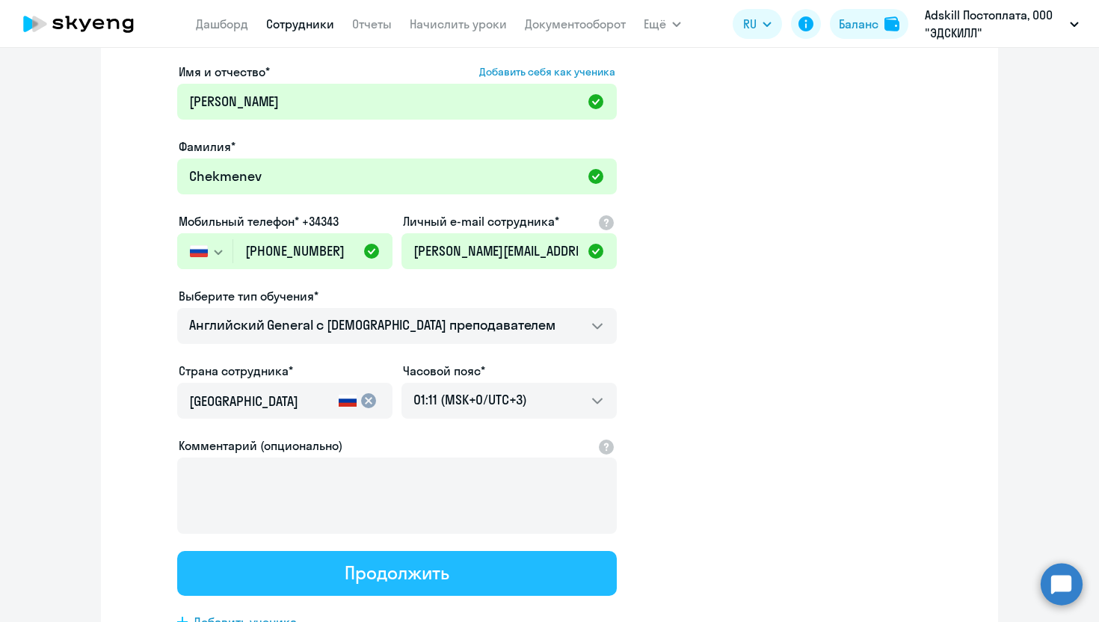
scroll to position [0, 0]
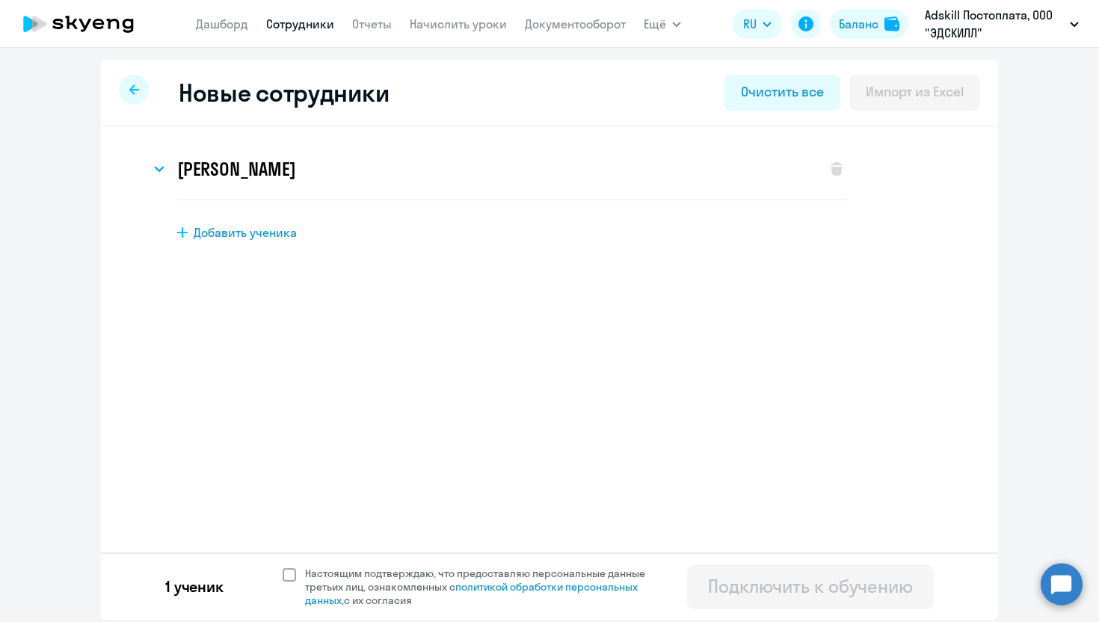
click at [288, 579] on span at bounding box center [289, 574] width 13 height 13
click at [283, 567] on input "Настоящим подтверждаю, что предоставляю персональные данные третьих лиц, ознако…" at bounding box center [282, 566] width 1 height 1
checkbox input "true"
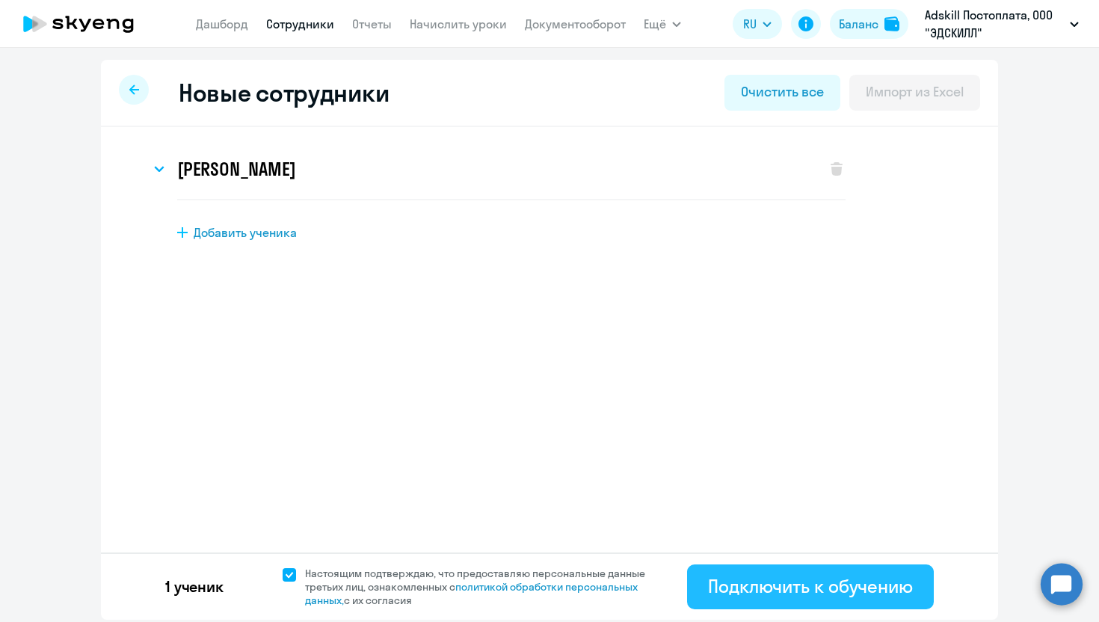
click at [803, 583] on div "Подключить к обучению" at bounding box center [810, 586] width 205 height 24
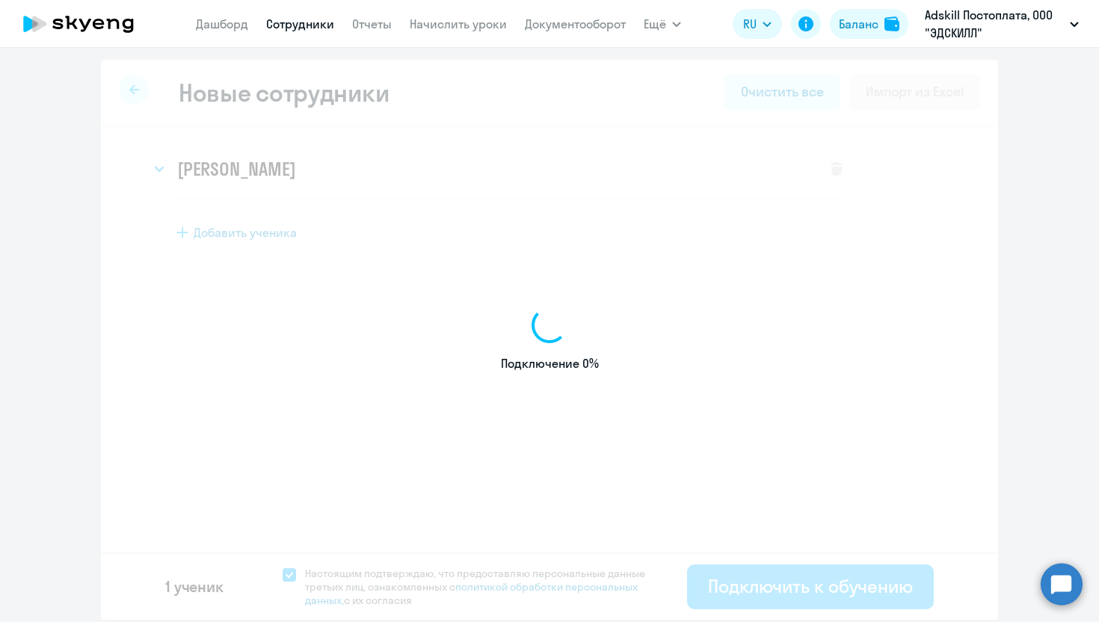
select select "english_adult_not_native_speaker"
select select "3"
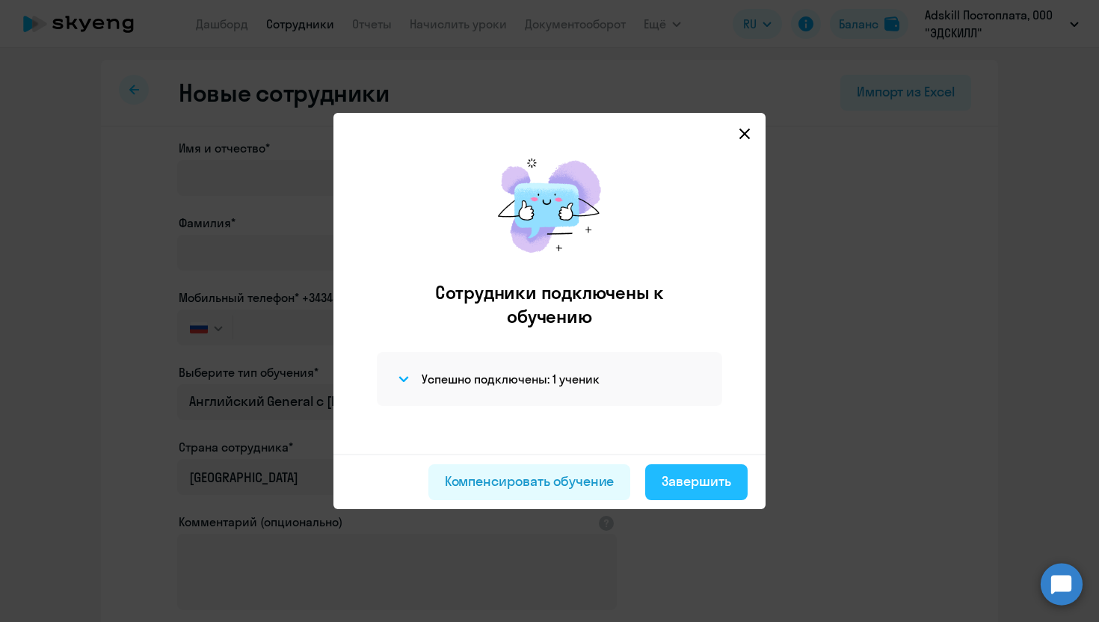
click at [703, 487] on div "Завершить" at bounding box center [696, 481] width 70 height 19
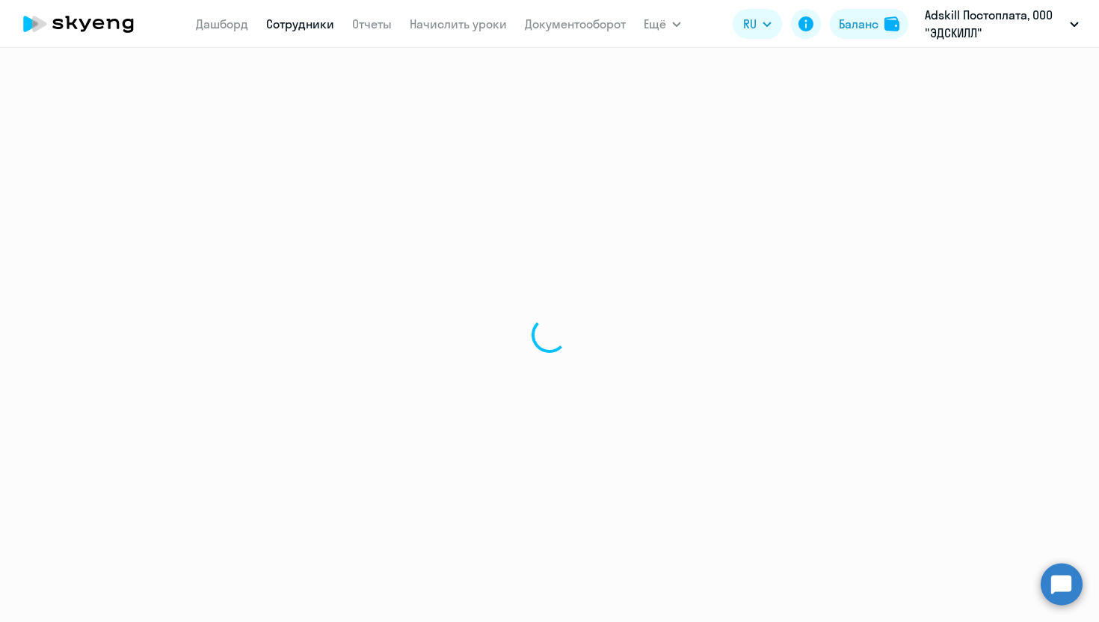
select select "30"
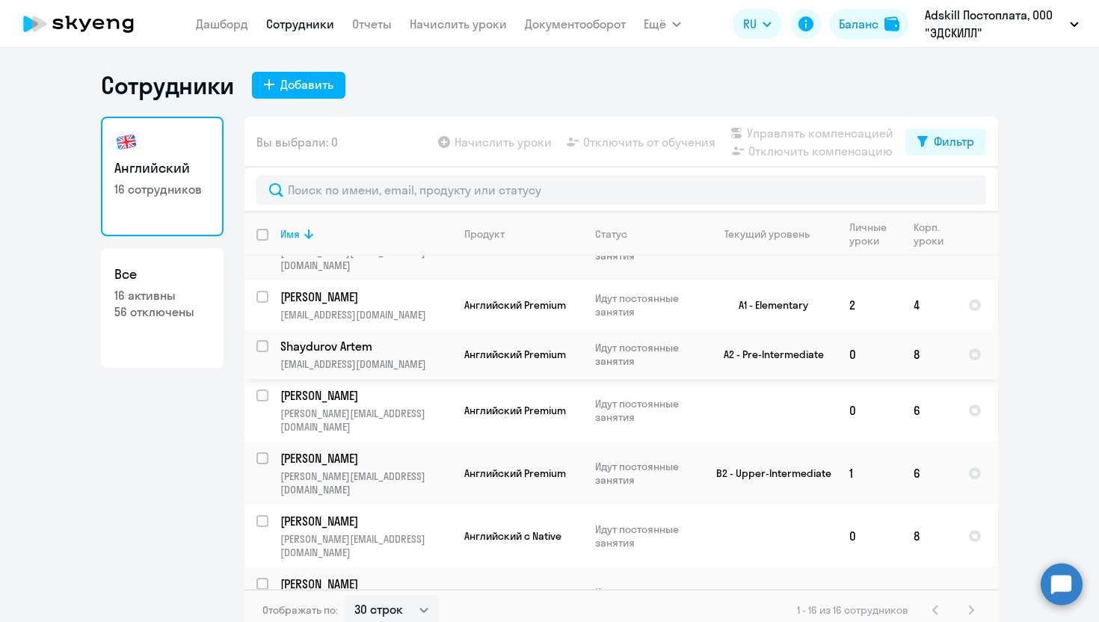
scroll to position [450, 0]
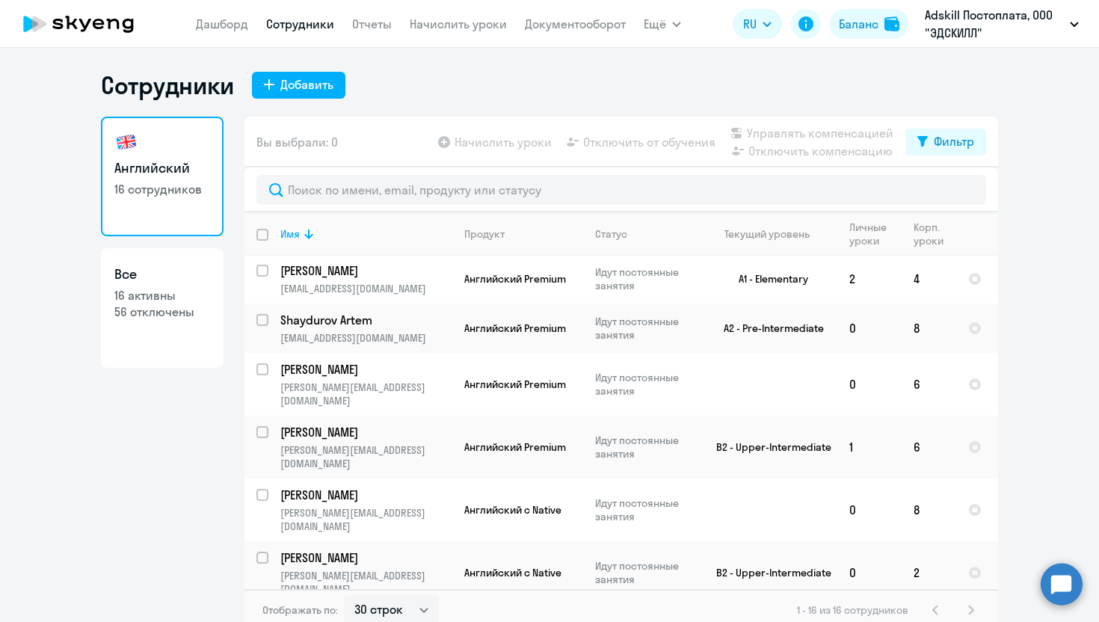
click at [262, 614] on input "select row 42670811" at bounding box center [271, 629] width 30 height 30
checkbox input "true"
click at [525, 138] on span "Начислить уроки" at bounding box center [502, 142] width 97 height 18
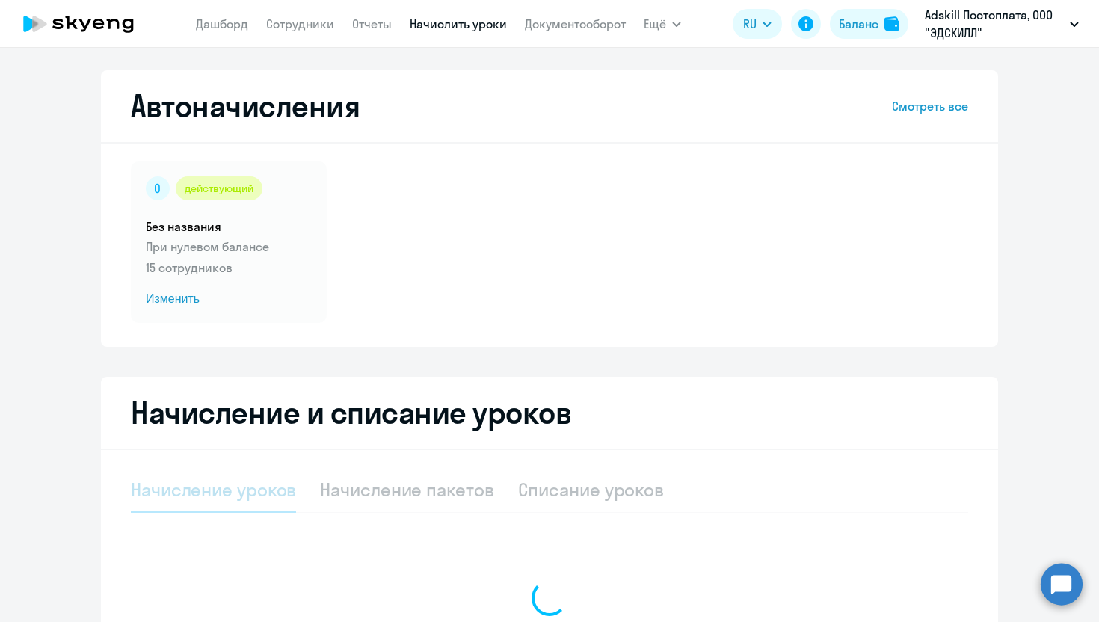
select select "10"
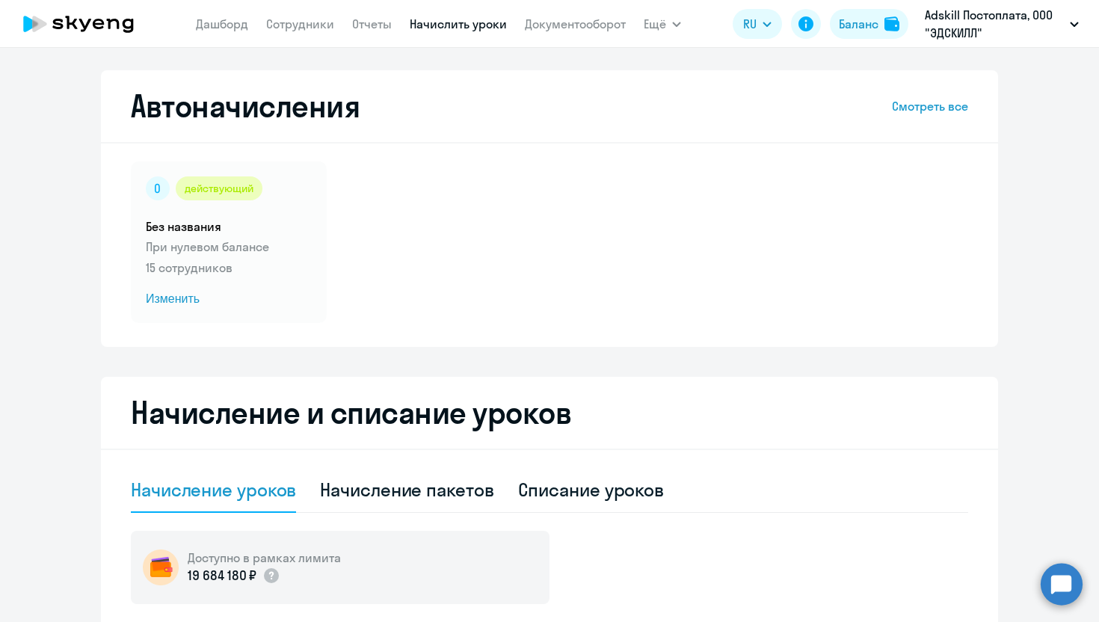
scroll to position [348, 0]
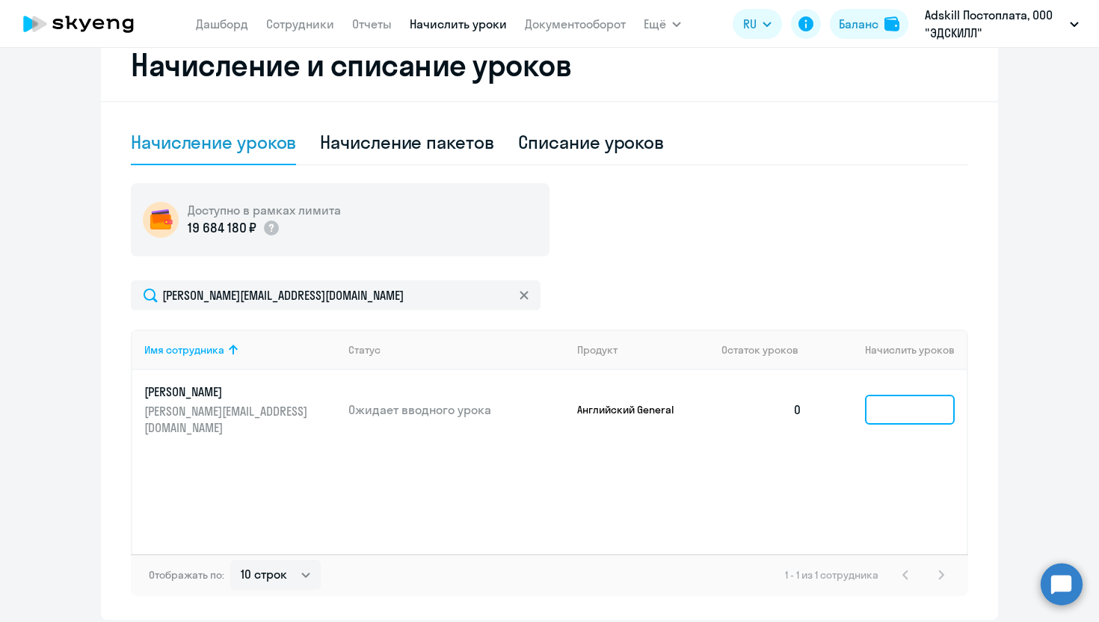
click at [916, 412] on input at bounding box center [910, 410] width 90 height 30
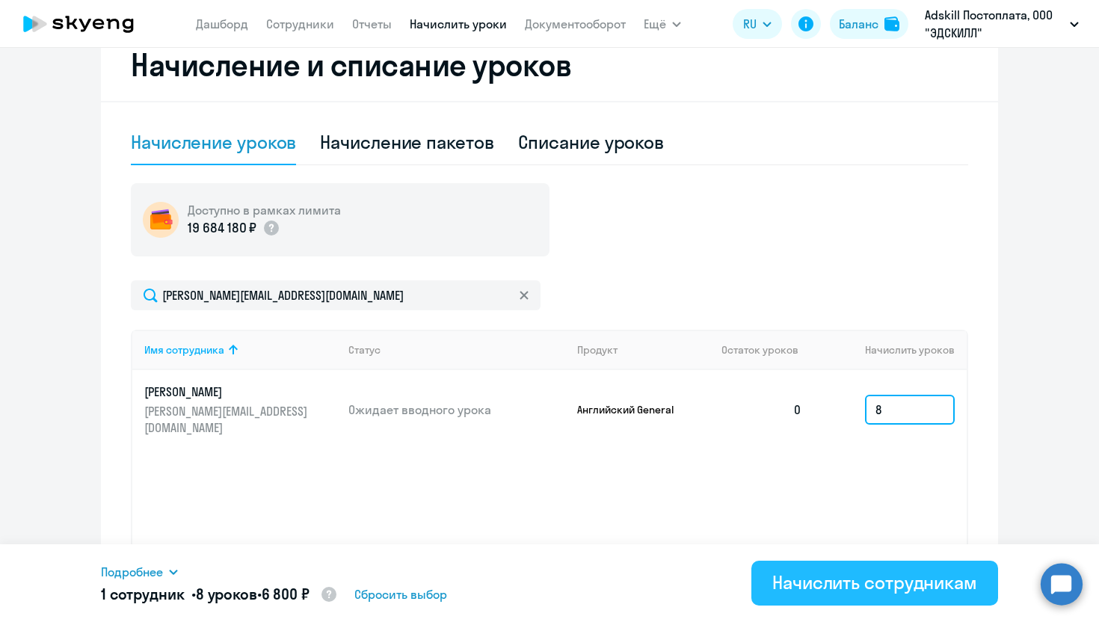
type input "8"
click at [866, 591] on div "Начислить сотрудникам" at bounding box center [874, 582] width 205 height 24
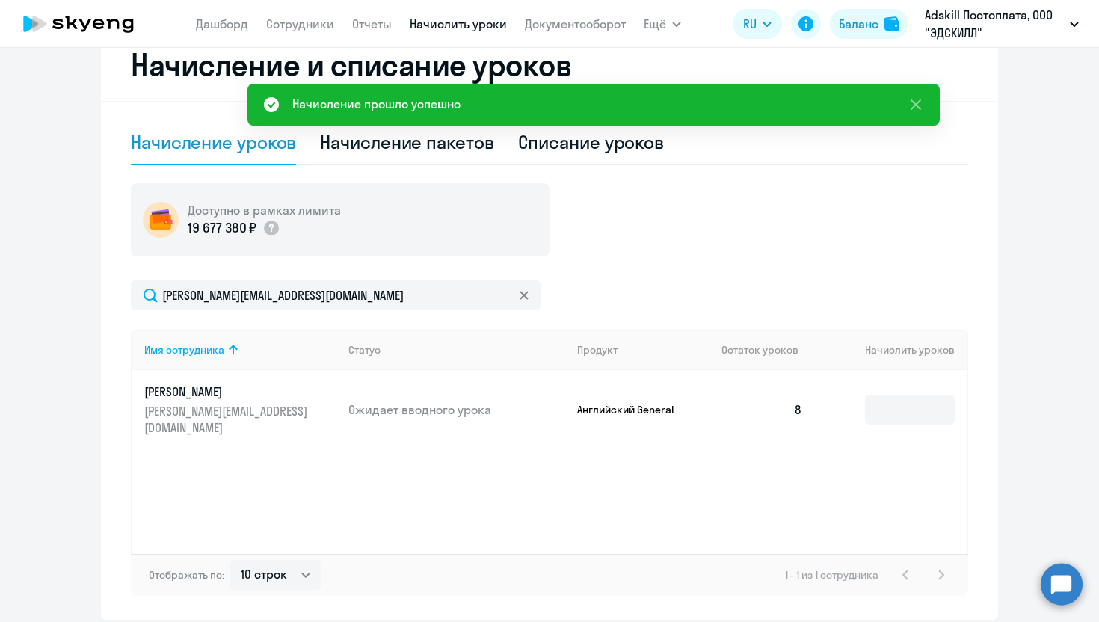
scroll to position [0, 0]
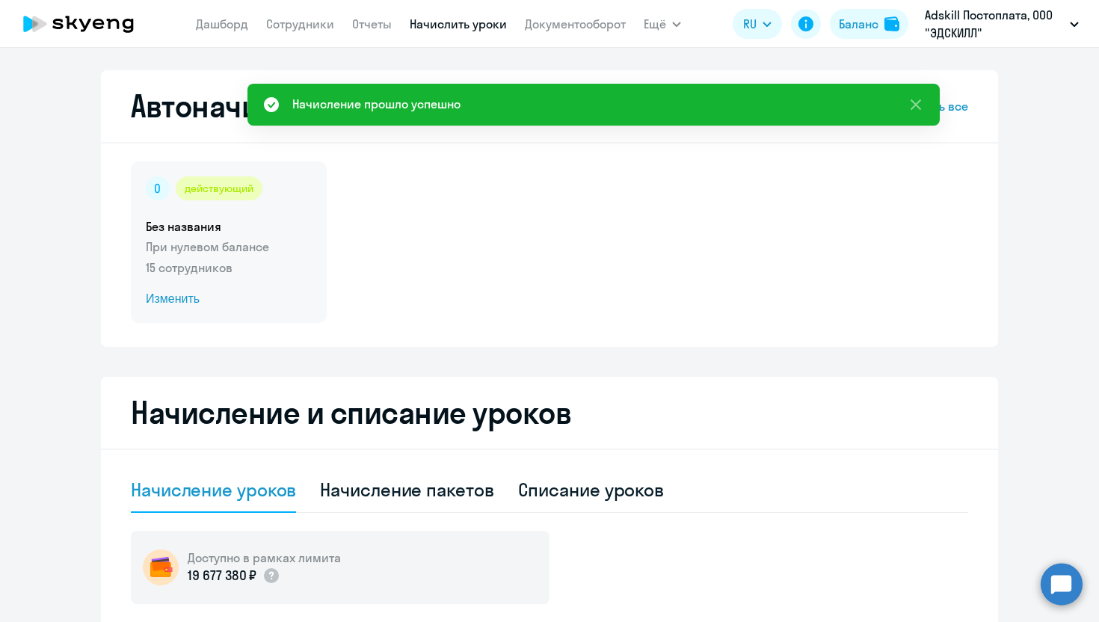
click at [182, 300] on span "Изменить" at bounding box center [229, 299] width 166 height 18
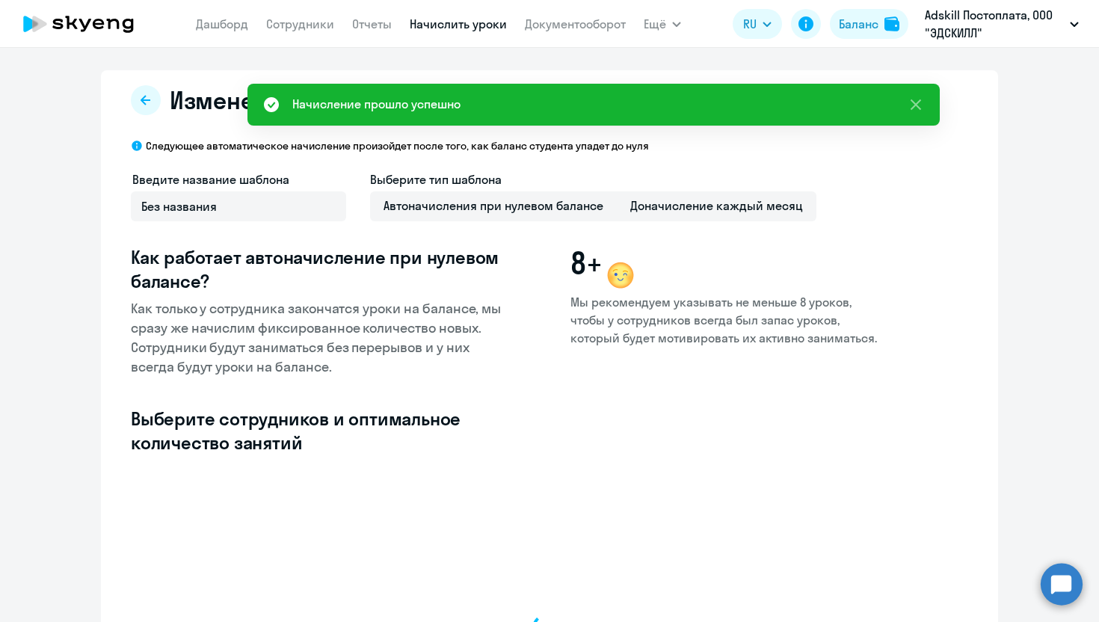
select select "10"
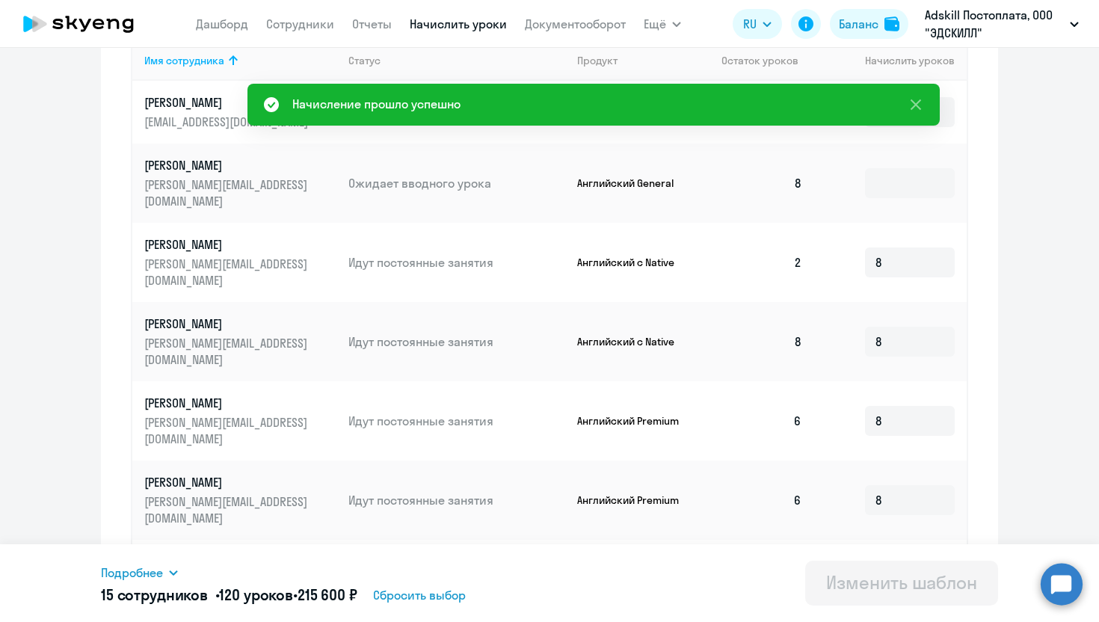
scroll to position [418, 0]
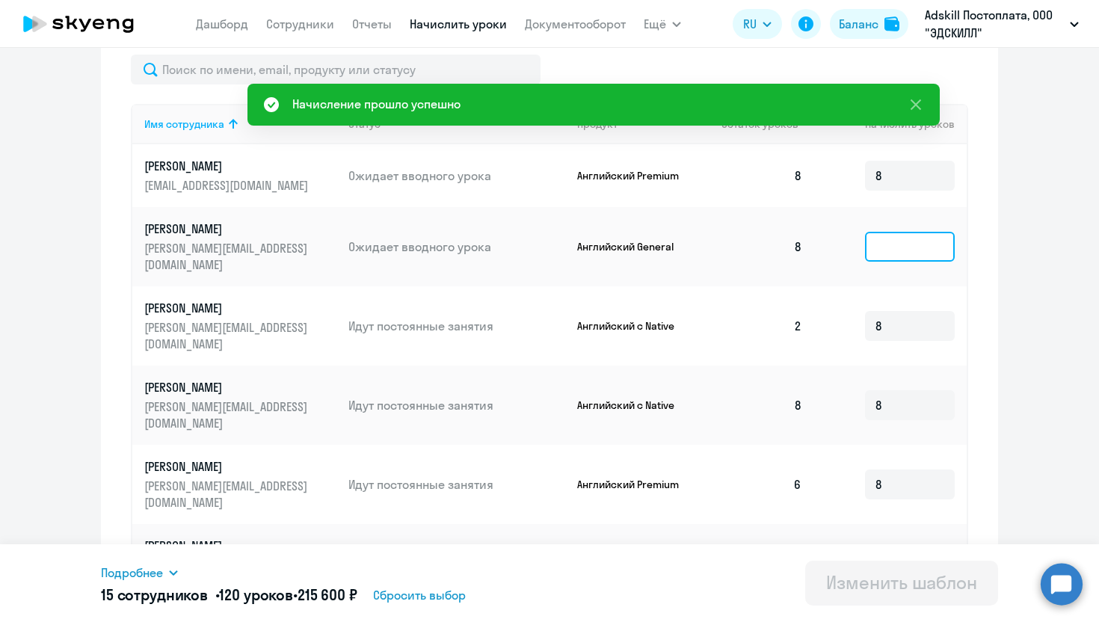
click at [912, 232] on input at bounding box center [910, 247] width 90 height 30
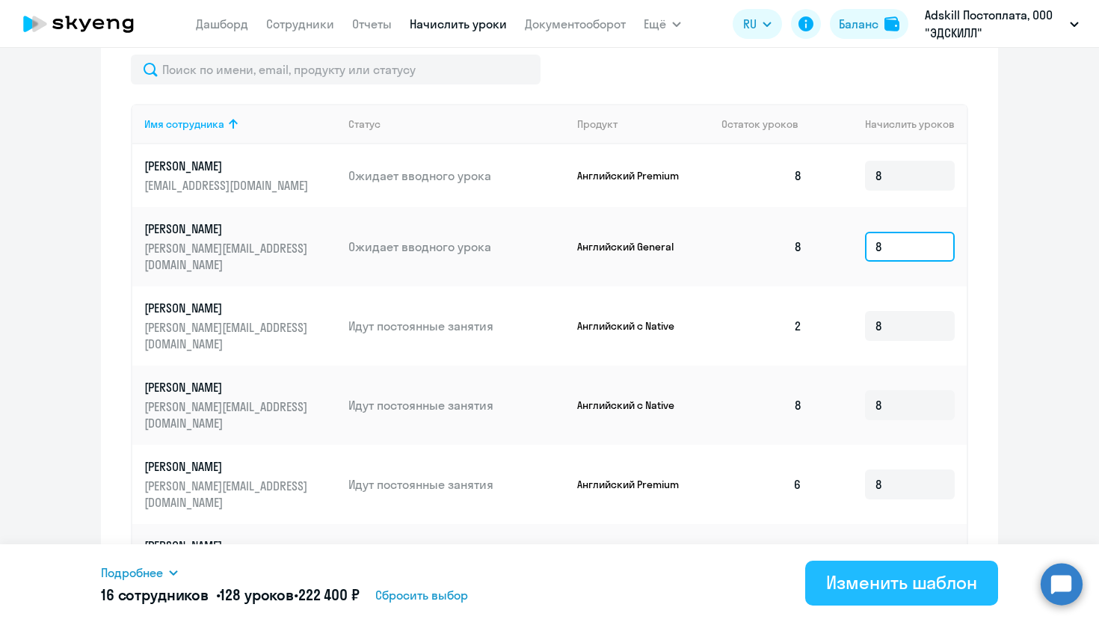
type input "8"
click at [852, 587] on div "Изменить шаблон" at bounding box center [901, 582] width 151 height 24
